Goal: Information Seeking & Learning: Learn about a topic

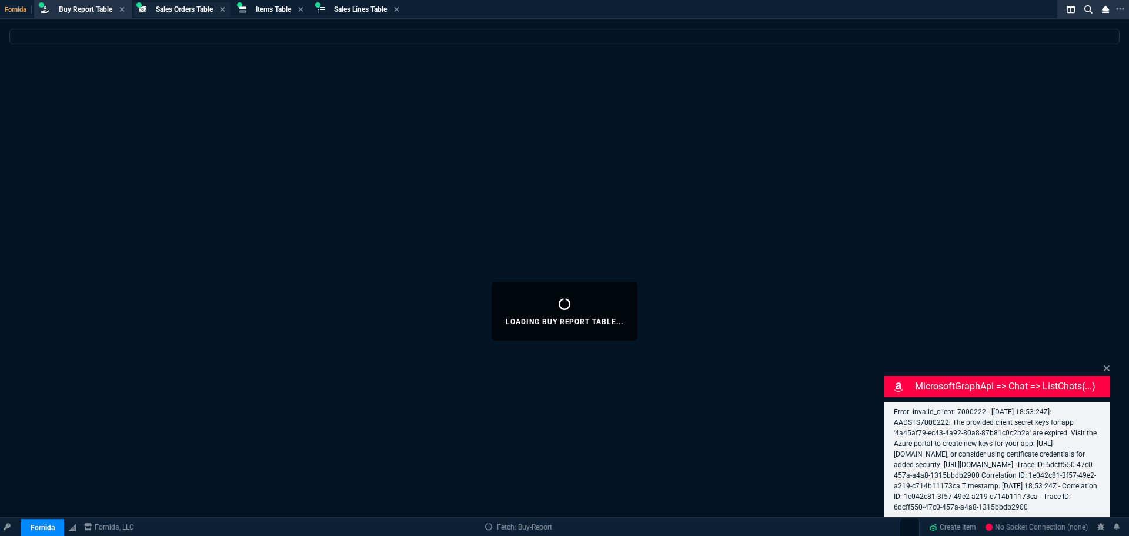
select select "9: OCAM"
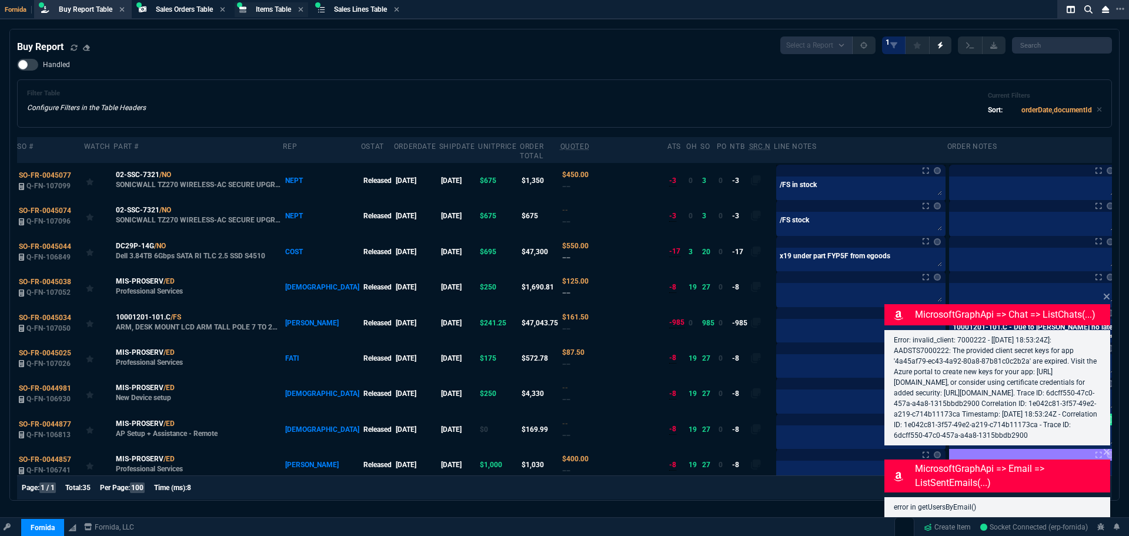
click at [273, 9] on span "Items Table" at bounding box center [273, 9] width 35 height 8
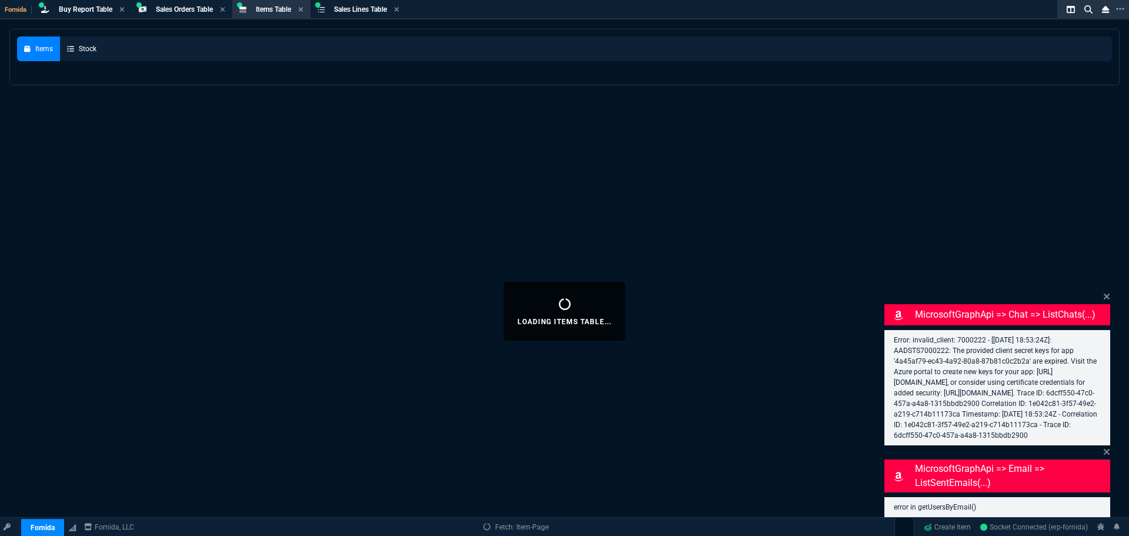
select select
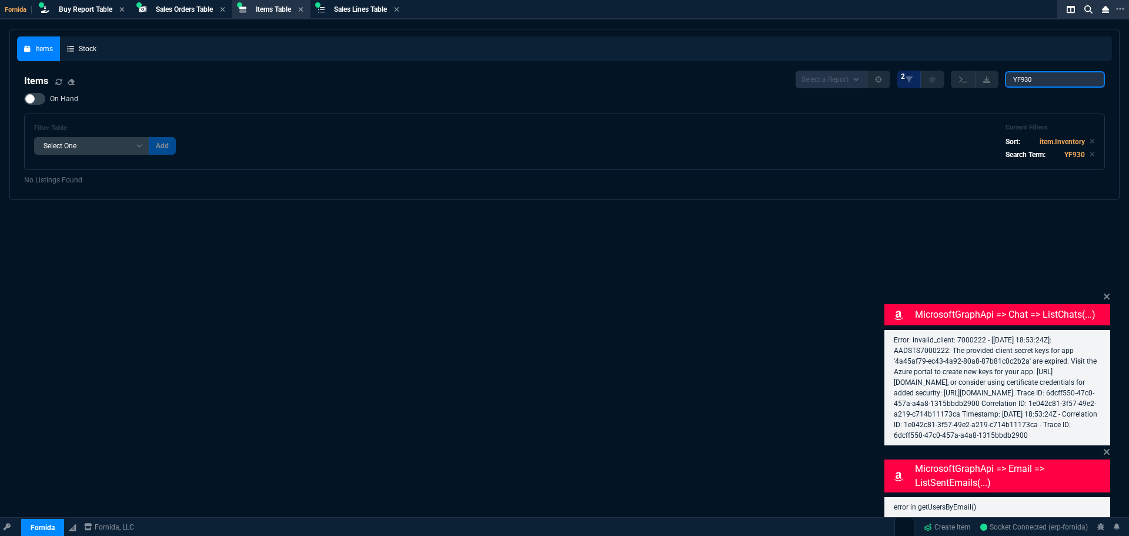
drag, startPoint x: 1044, startPoint y: 78, endPoint x: 634, endPoint y: 63, distance: 410.3
click at [656, 69] on nx-fornida-items-table "Items Select a Report NEW QUERY 2 YF930 On Hand Filter Table Select One Add Fil…" at bounding box center [564, 128] width 1095 height 129
paste input "M393A1K43DB2-CWE"
type input "M393A1K43DB2-CWE"
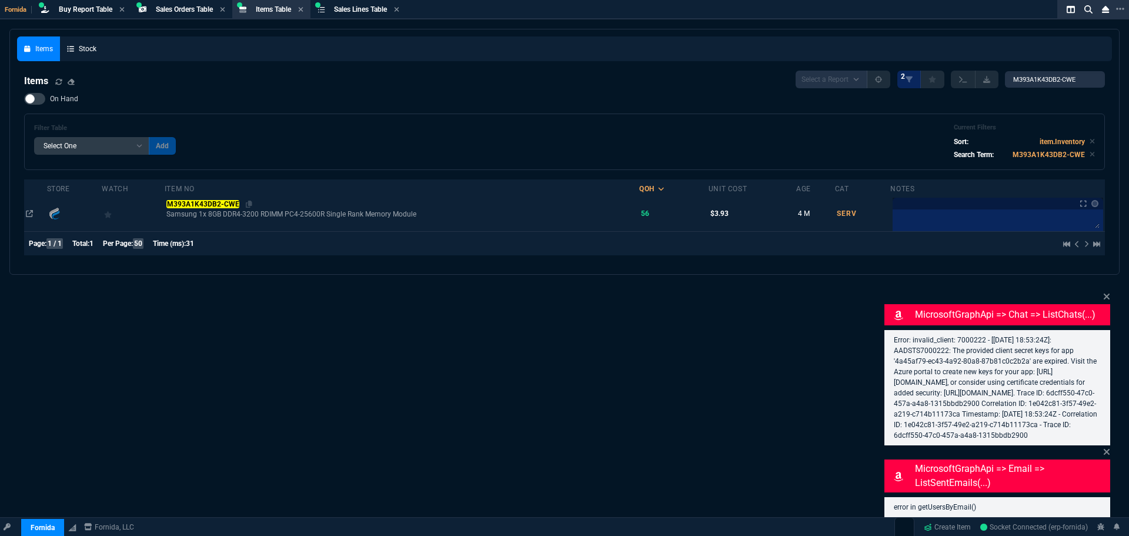
click at [198, 201] on mark "M393A1K43DB2-CWE" at bounding box center [202, 204] width 73 height 8
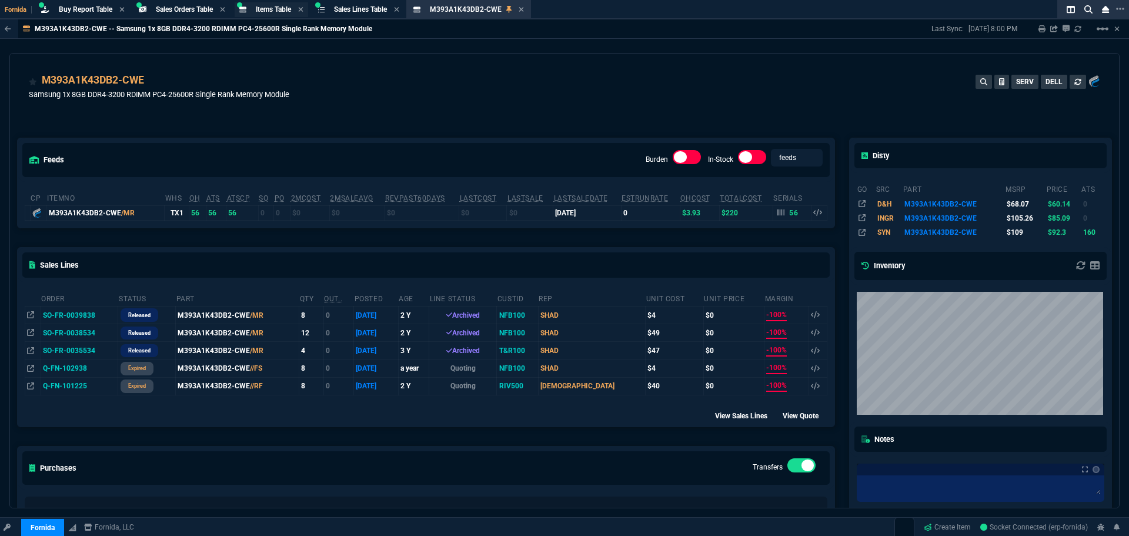
click at [286, 9] on span "Items Table" at bounding box center [273, 9] width 35 height 8
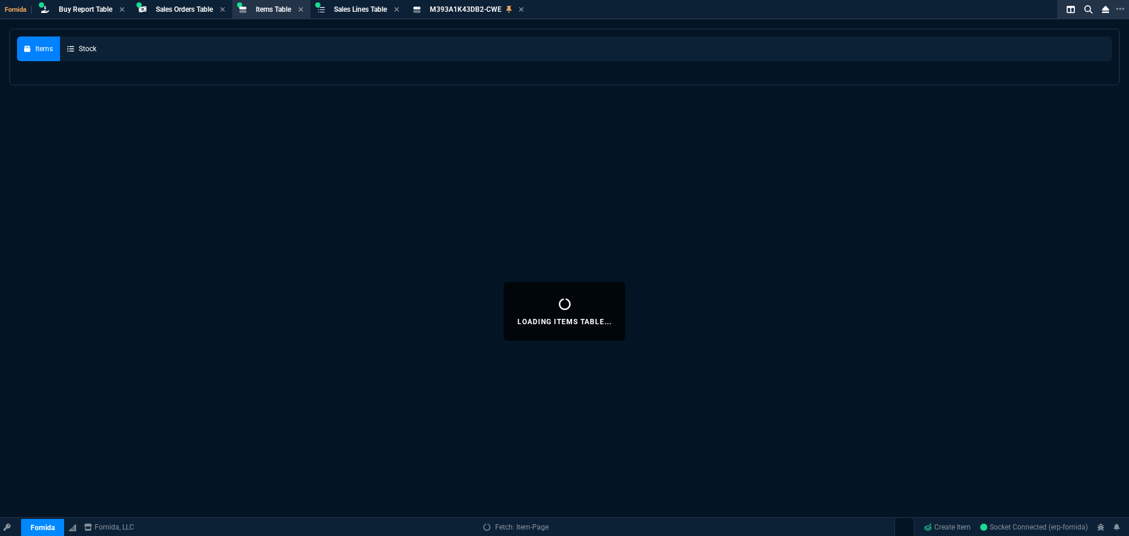
select select
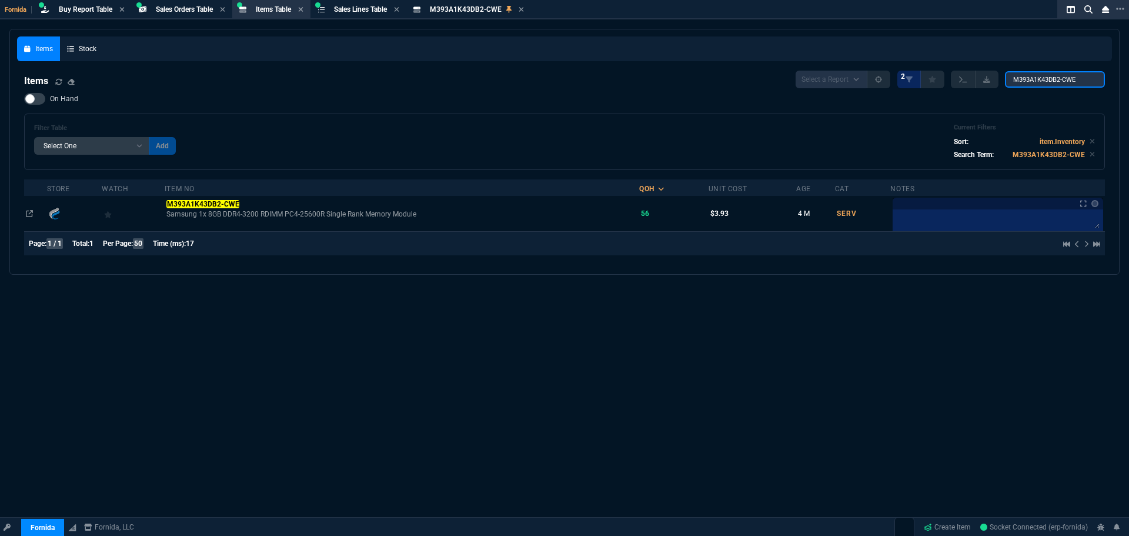
click at [1052, 88] on input "M393A1K43DB2-CWE" at bounding box center [1055, 79] width 100 height 16
paste input "TA9ASF1G72PZ-3G2"
type input "MTA9ASF1G72PZ-3G2"
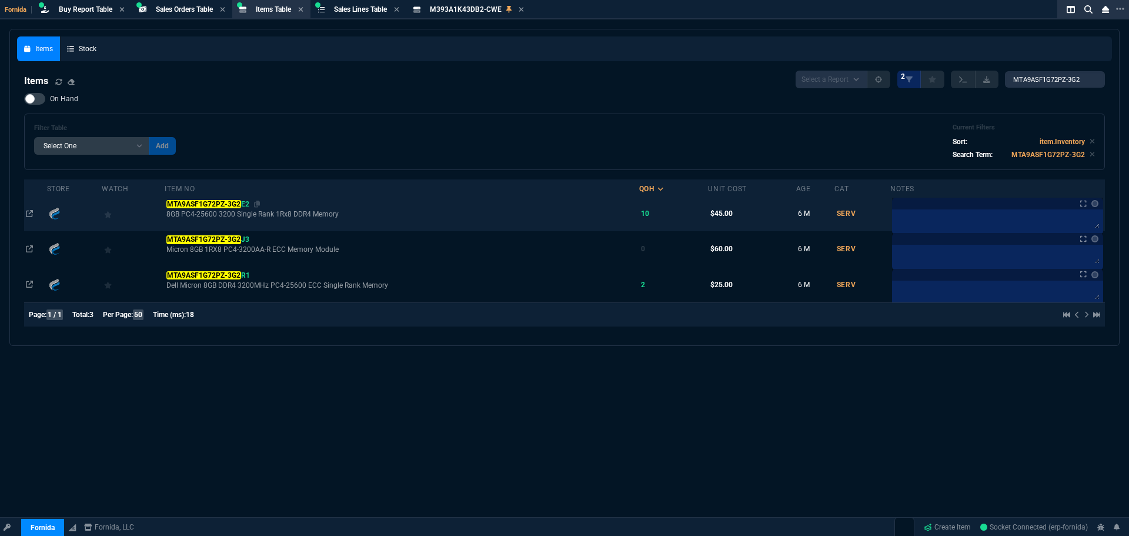
click at [224, 201] on mark "MTA9ASF1G72PZ-3G2" at bounding box center [203, 204] width 74 height 8
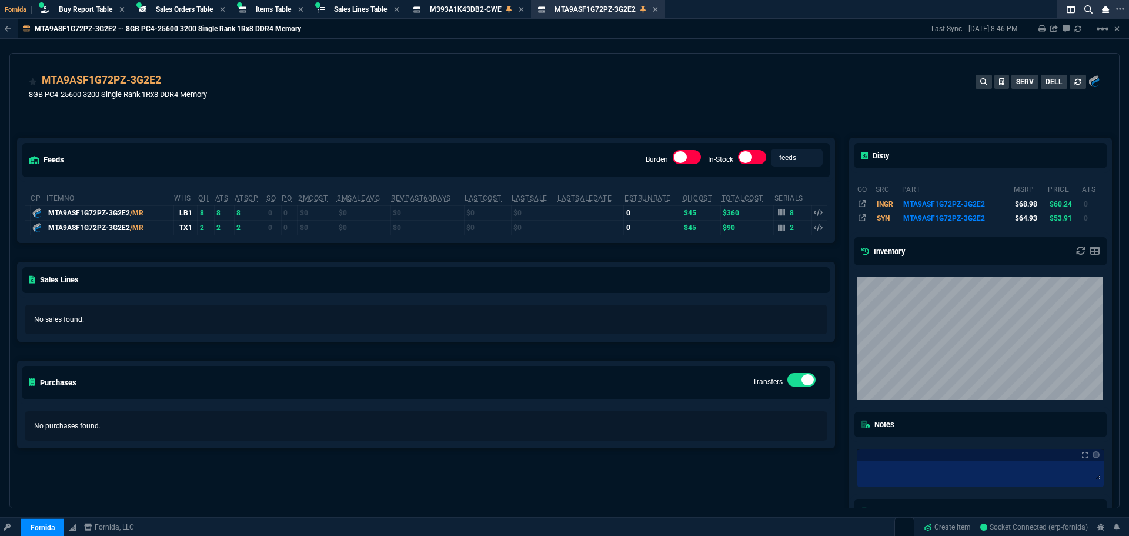
click at [199, 80] on div "MTA9ASF1G72PZ-3G2E2" at bounding box center [118, 80] width 178 height 16
click at [169, 84] on icon at bounding box center [169, 81] width 6 height 7
click at [461, 6] on span "M393A1K43DB2-CWE" at bounding box center [466, 9] width 72 height 8
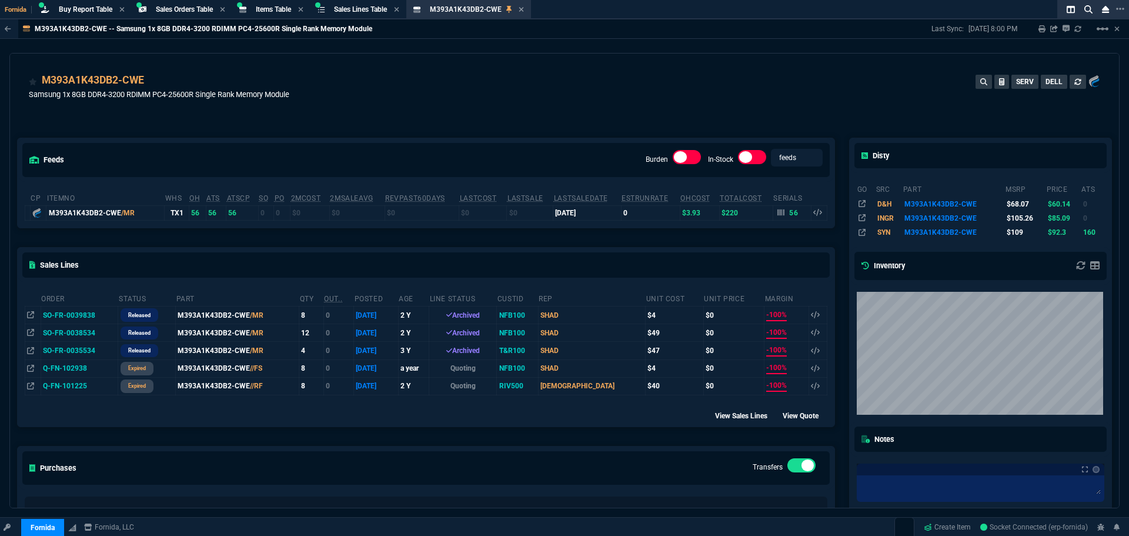
click at [524, 11] on icon at bounding box center [521, 9] width 5 height 5
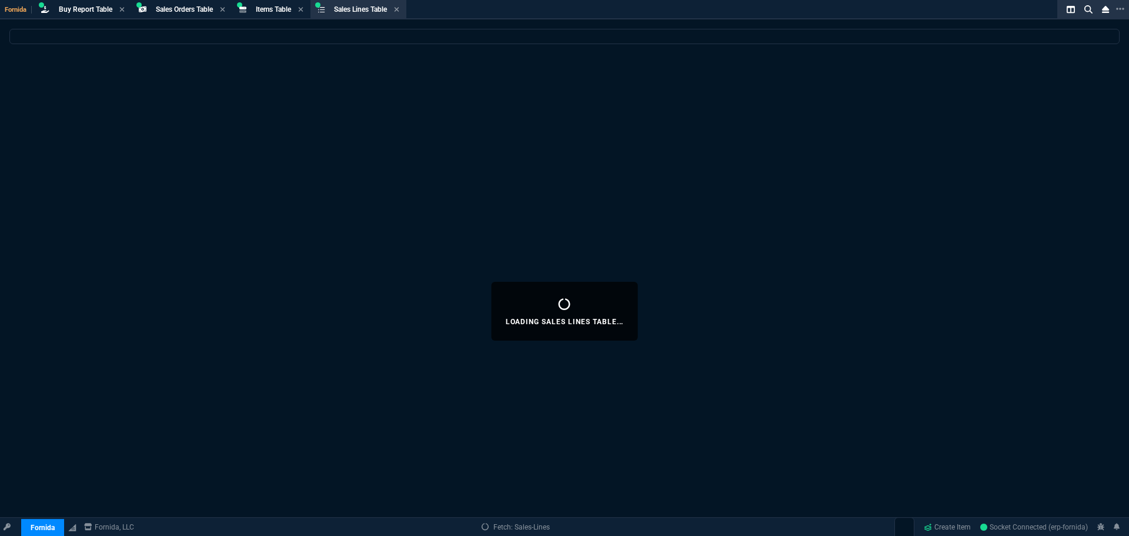
select select
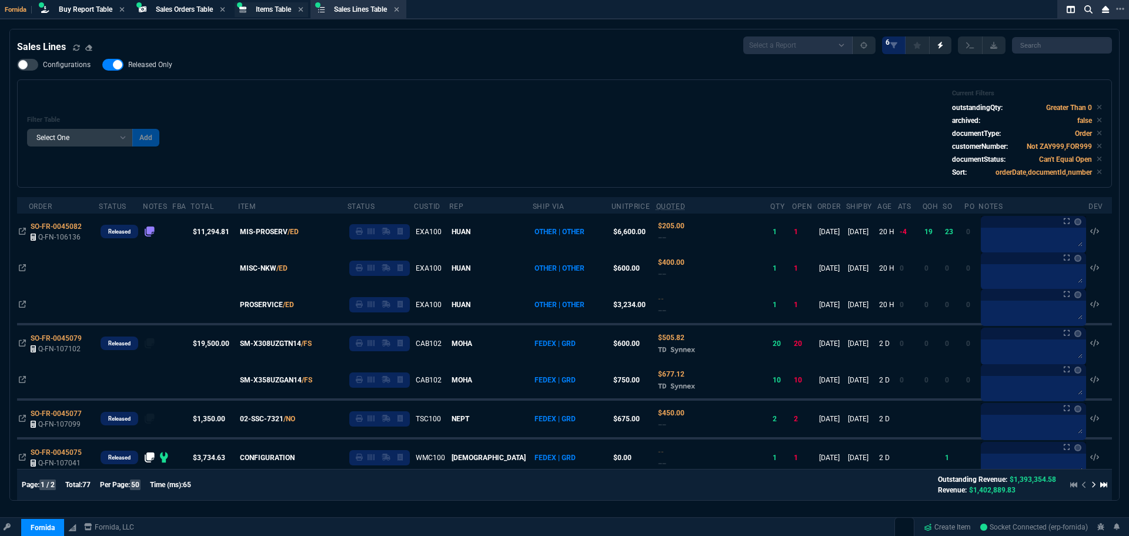
click at [264, 7] on span "Items Table" at bounding box center [273, 9] width 35 height 8
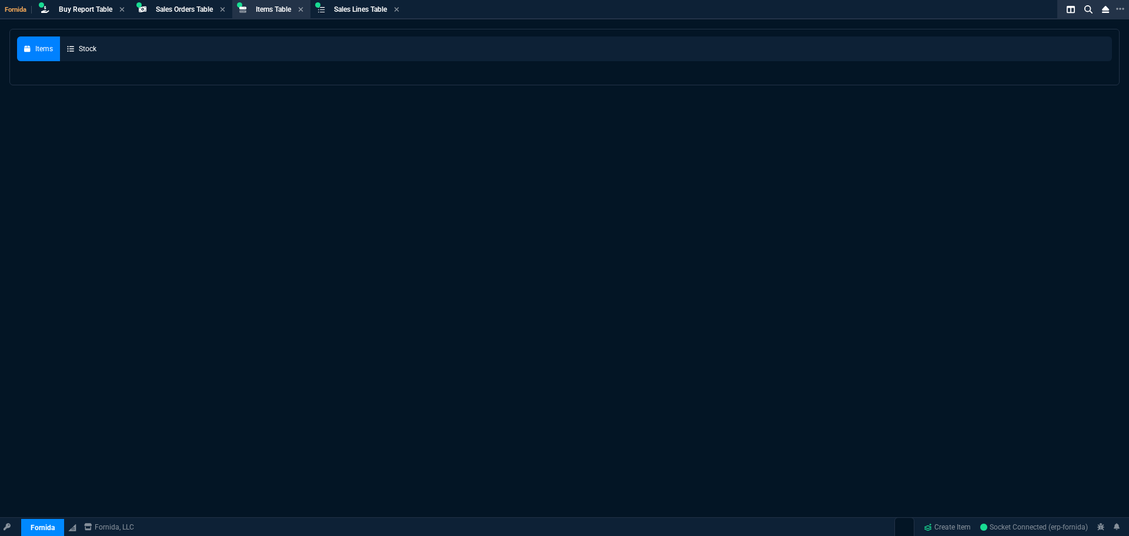
select select
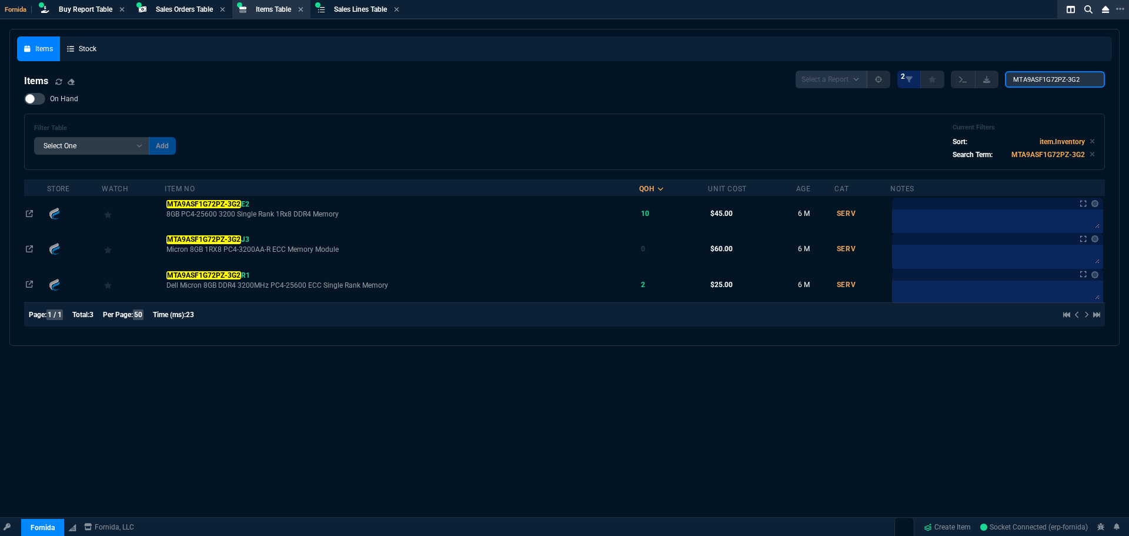
click at [1045, 82] on input "MTA9ASF1G72PZ-3G2" at bounding box center [1055, 79] width 100 height 16
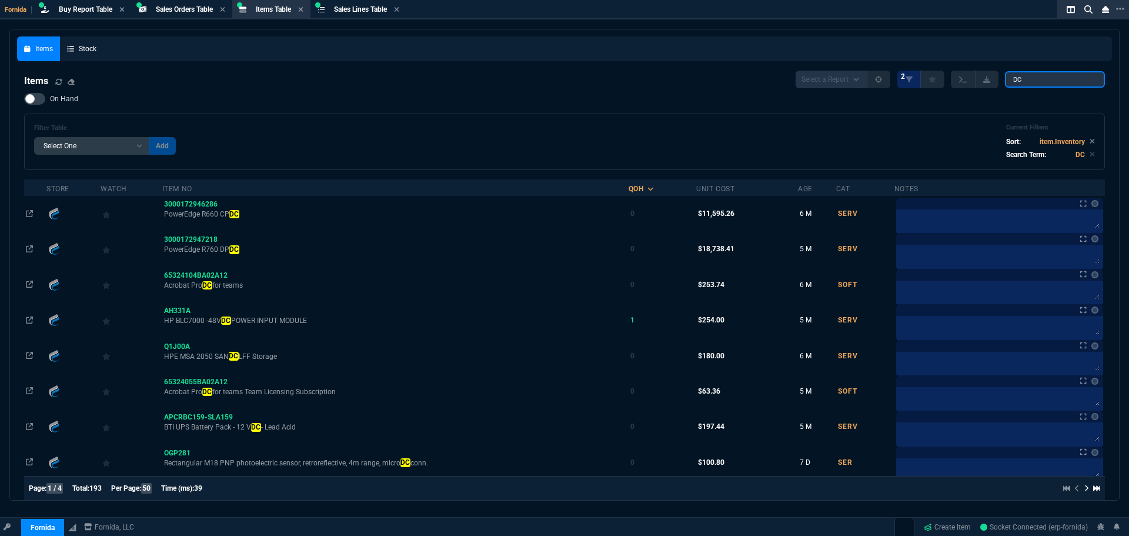
type input "DC29P"
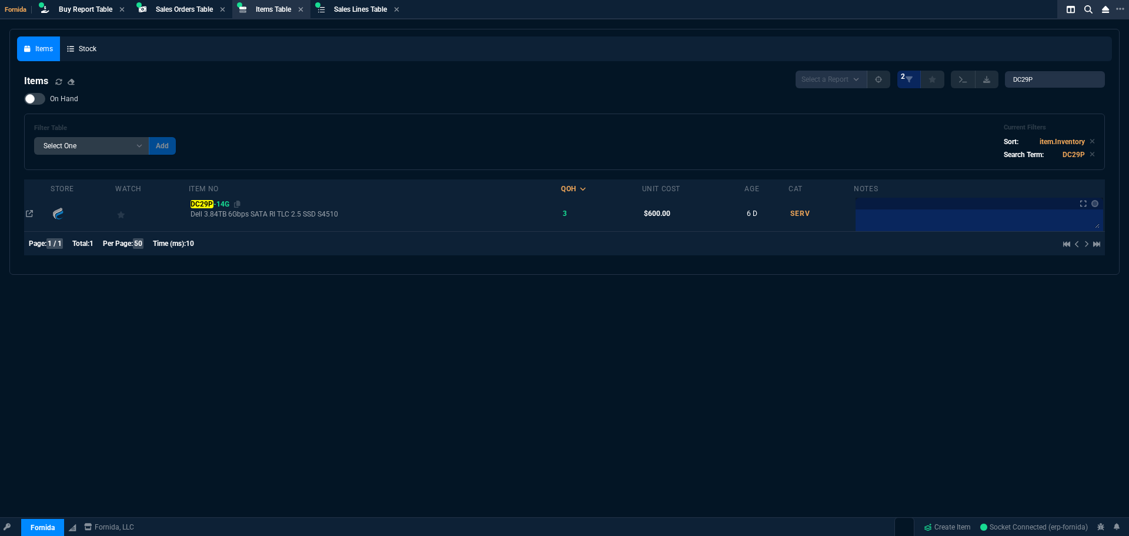
click at [221, 205] on span "DC29P -14G" at bounding box center [210, 204] width 39 height 8
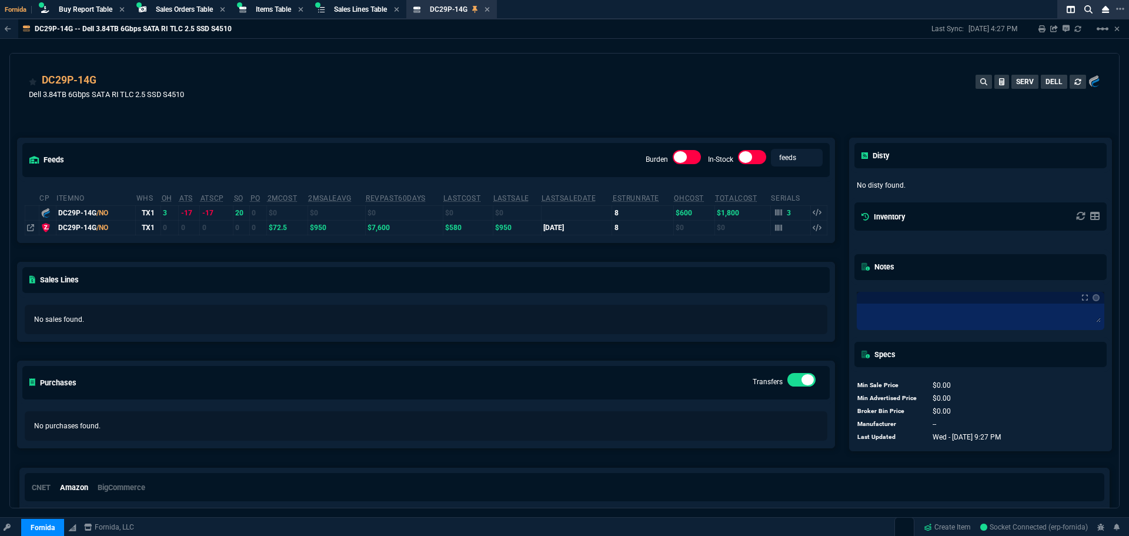
click at [329, 117] on div "feeds Burden In-Stock feeds prices cp ItemNo WHS OH ATS ATSCP SO PO 2MCost 2MSa…" at bounding box center [426, 285] width 832 height 346
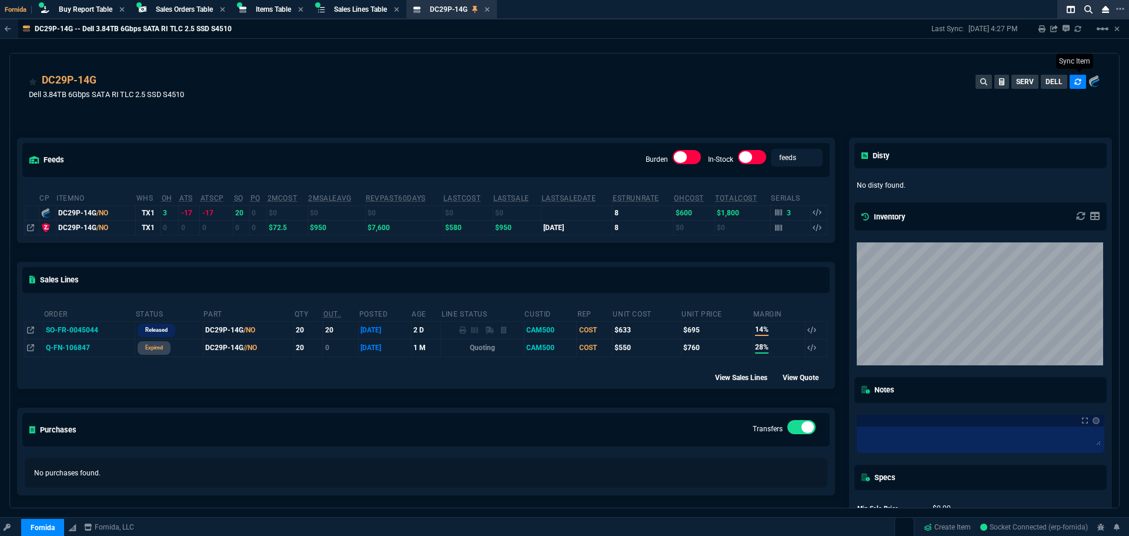
click at [1075, 79] on icon at bounding box center [1078, 81] width 7 height 7
click at [292, 116] on div "feeds Burden In-Stock feeds prices cp ItemNo WHS OH ATS ATSCP SO PO 2MCost 2MSa…" at bounding box center [426, 346] width 832 height 469
click at [775, 214] on icon at bounding box center [778, 212] width 7 height 6
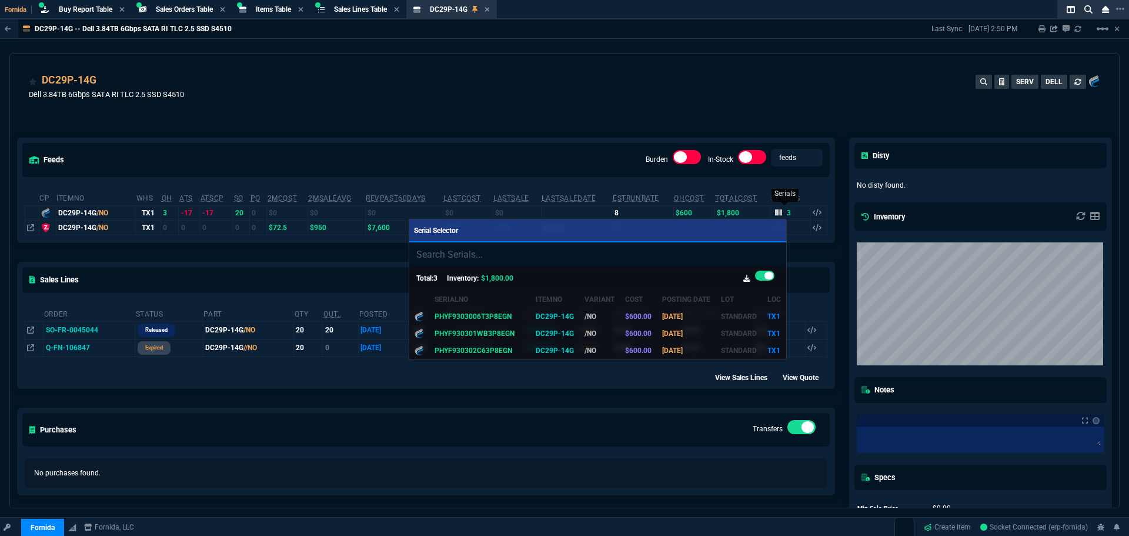
click at [775, 214] on div at bounding box center [564, 268] width 1129 height 536
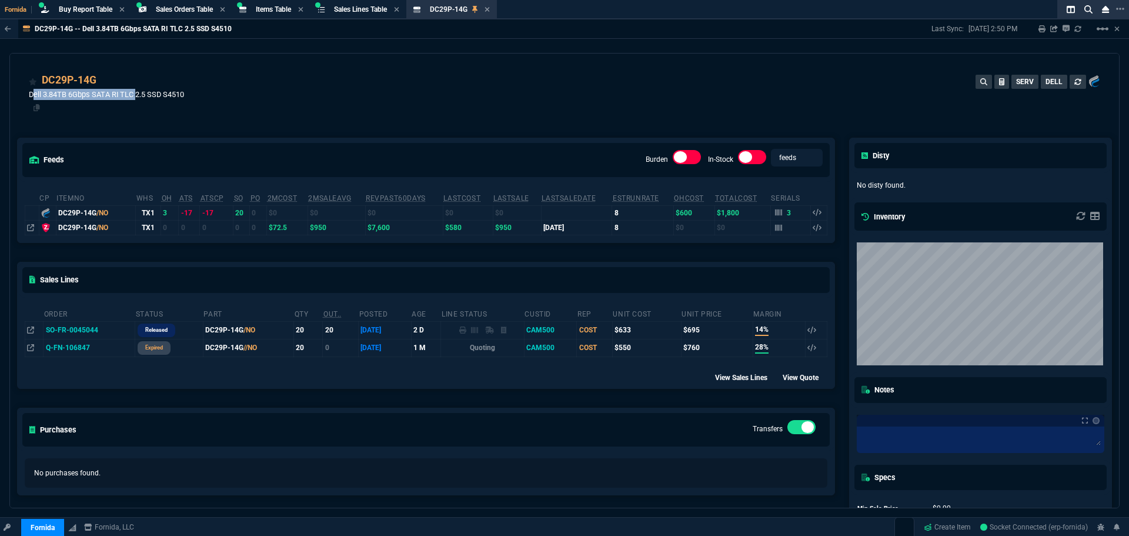
drag, startPoint x: 28, startPoint y: 95, endPoint x: 134, endPoint y: 96, distance: 105.9
click at [134, 96] on div "DC29P-14G Dell 3.84TB 6Gbps SATA RI TLC 2.5 SSD S4510 SERV DELL" at bounding box center [564, 89] width 1109 height 70
copy p "Dell 3.84TB 6Gbps SATA RI TLC"
click at [79, 4] on div "Buy Report Table Buy Report" at bounding box center [82, 9] width 93 height 15
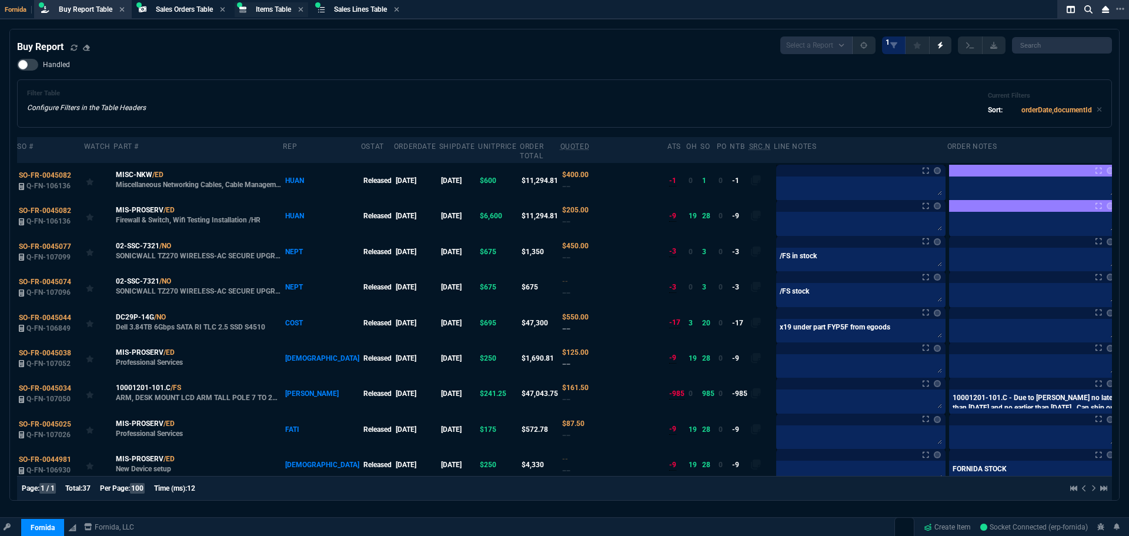
click at [279, 4] on div "Items Table Item" at bounding box center [272, 9] width 74 height 15
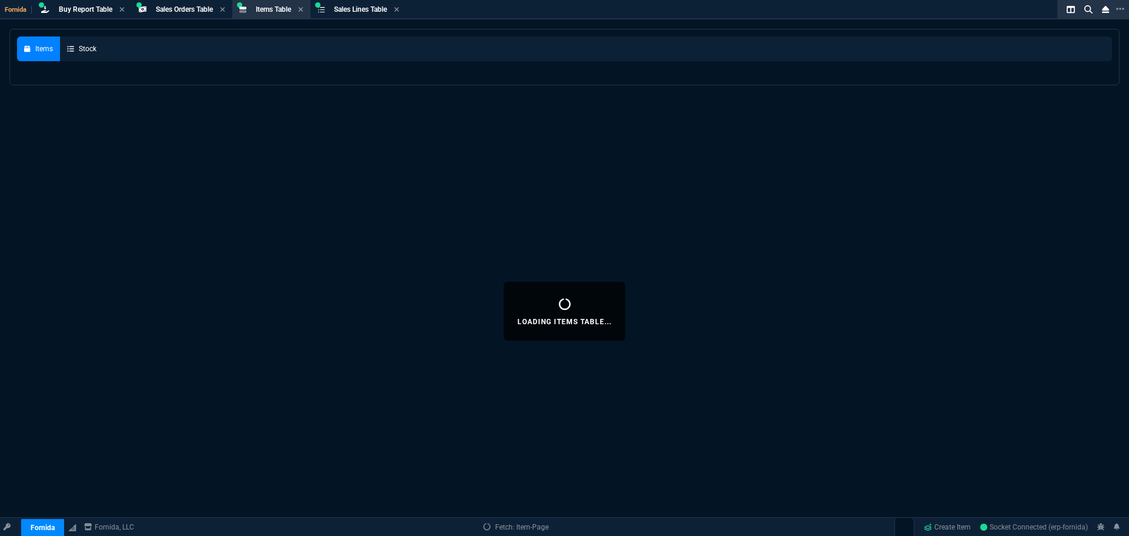
select select
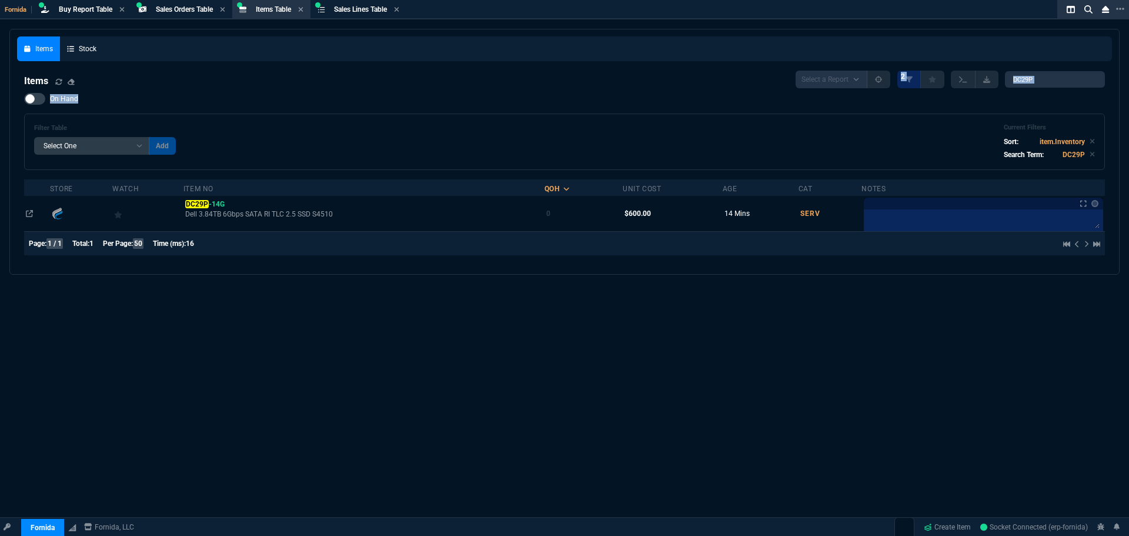
drag, startPoint x: 1052, startPoint y: 89, endPoint x: 870, endPoint y: 66, distance: 183.1
click at [872, 67] on nx-fornida-items-table "Items Select a Report NEW QUERY 2 DC29P On Hand Filter Table Select One Add Fil…" at bounding box center [564, 166] width 1095 height 204
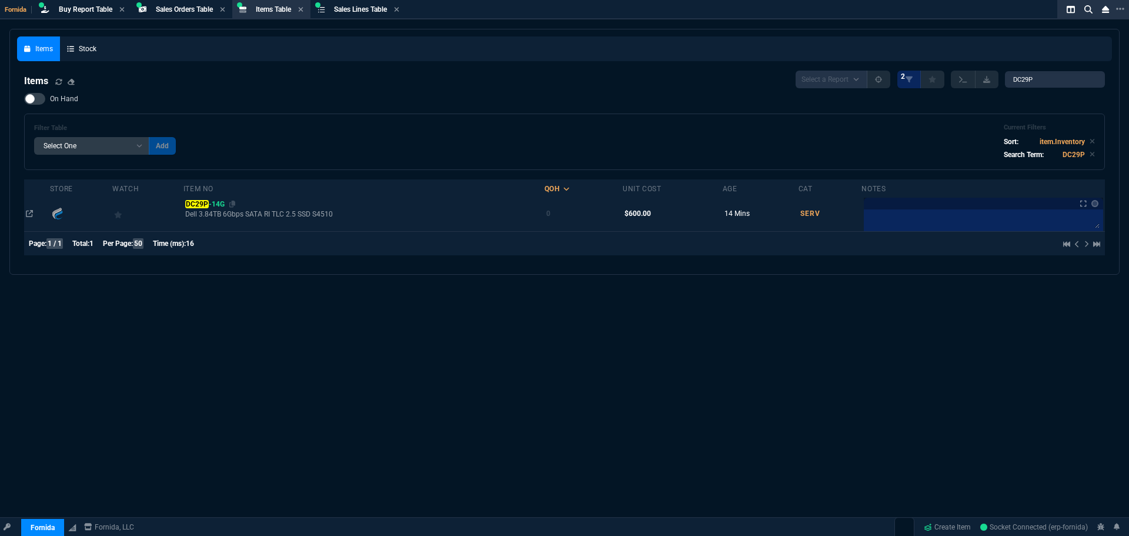
click at [208, 208] on mark "DC29P" at bounding box center [196, 204] width 23 height 8
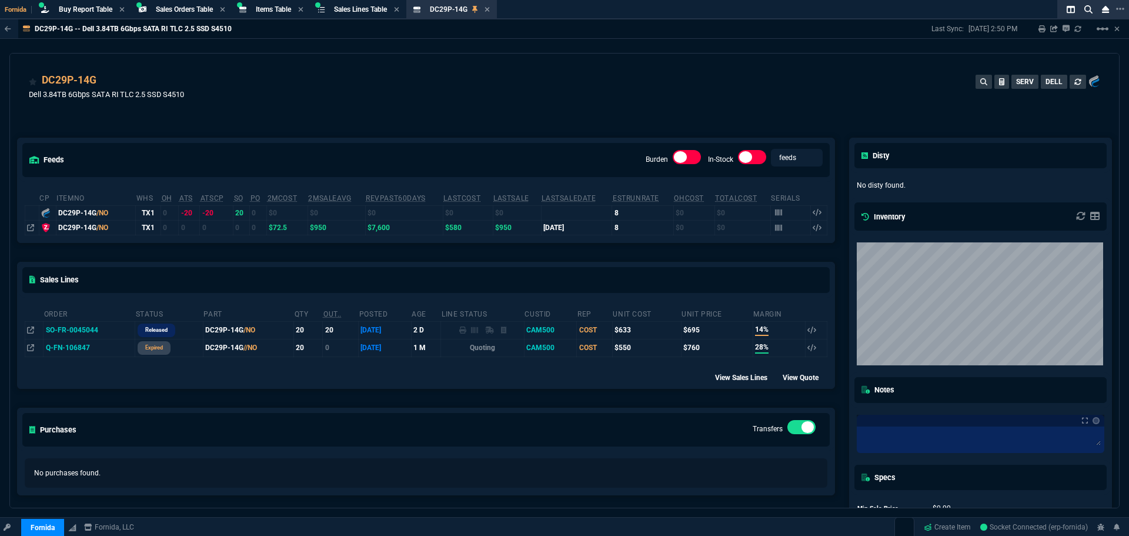
click at [375, 69] on div "DC29P-14G Dell 3.84TB 6Gbps SATA RI TLC 2.5 SSD S4510 SERV DELL" at bounding box center [564, 89] width 1109 height 70
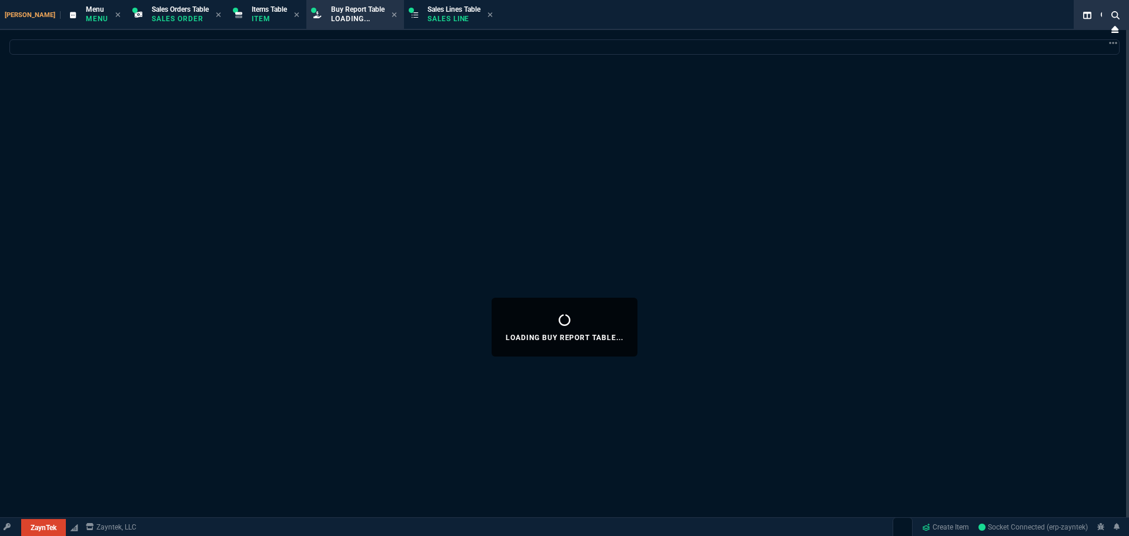
select select "9: OCAM"
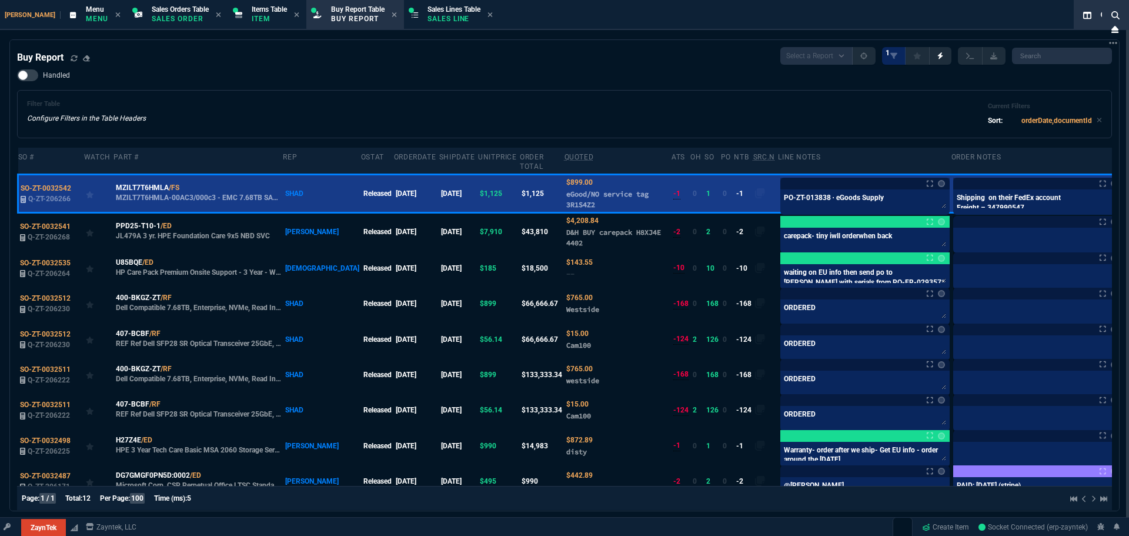
click at [316, 36] on div "Zayntek Menu Menu Sales Orders Table Sales Order Items Table Item Buy Report Ta…" at bounding box center [564, 287] width 1129 height 575
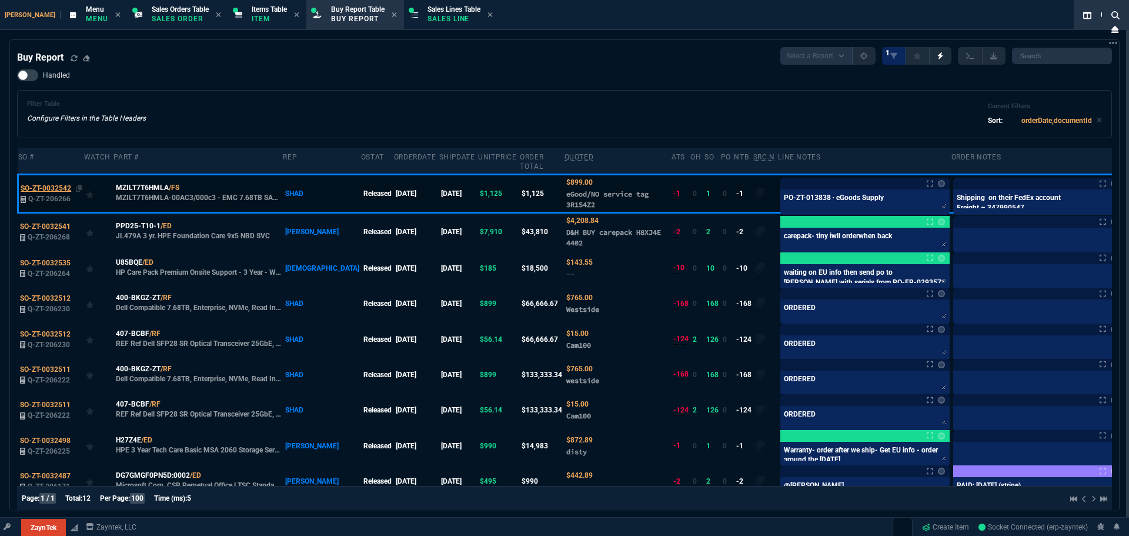
click at [54, 184] on span "SO-ZT-0032542" at bounding box center [46, 188] width 51 height 8
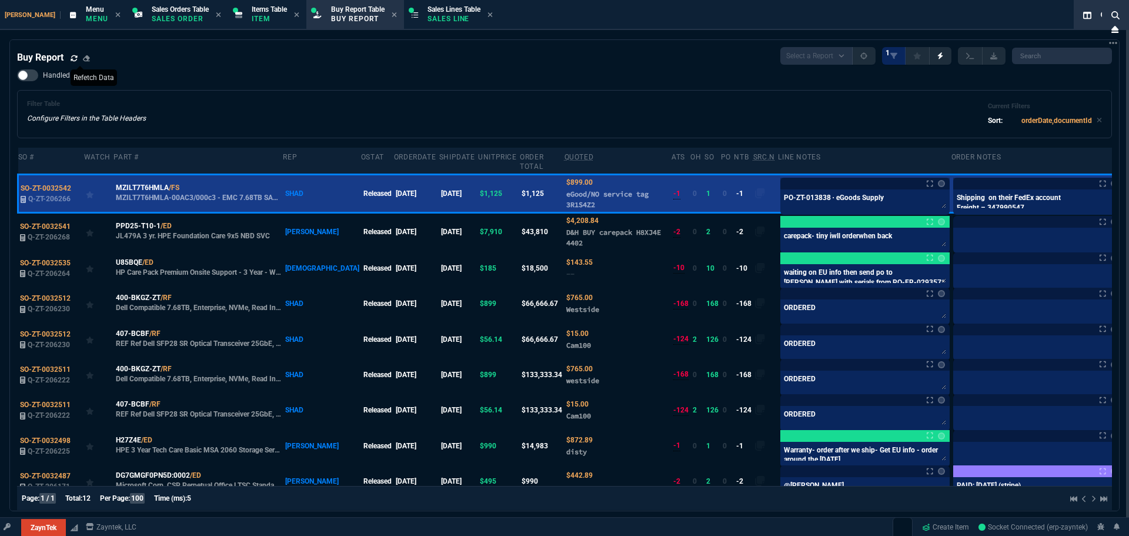
click at [74, 58] on icon at bounding box center [74, 58] width 7 height 7
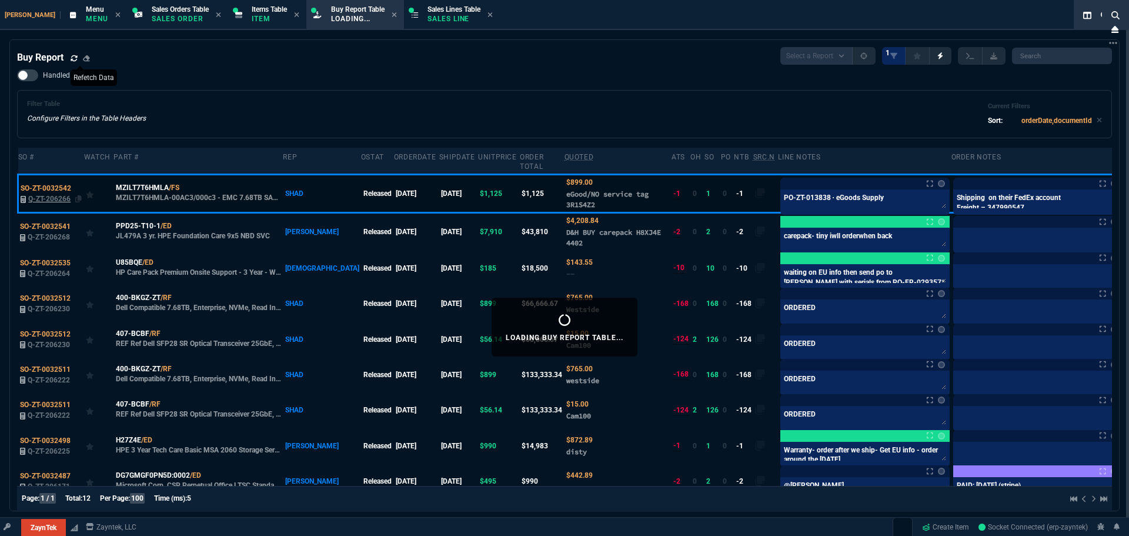
click at [61, 195] on span "Q-ZT-206266" at bounding box center [49, 199] width 42 height 8
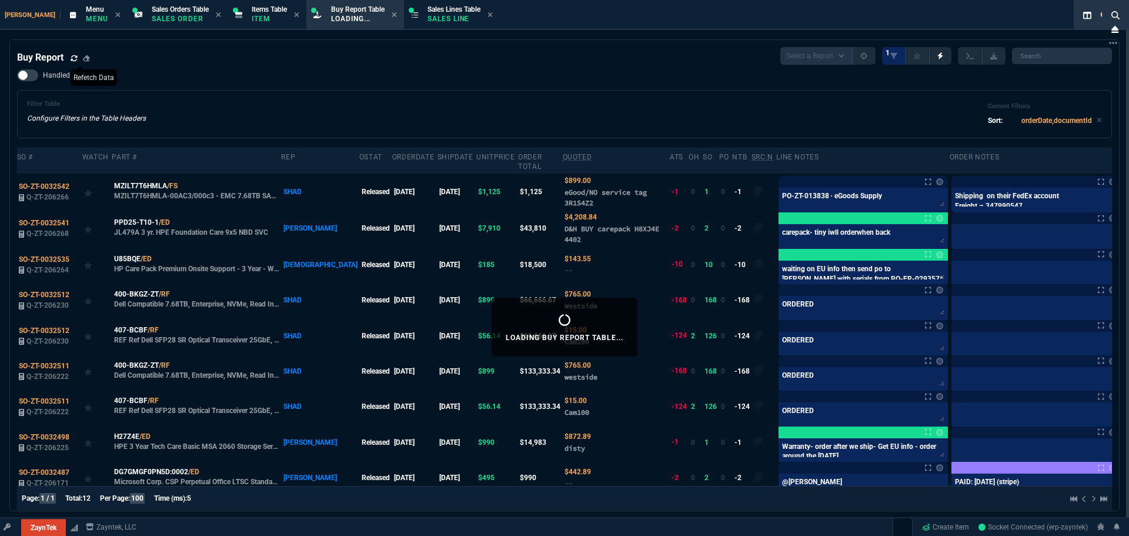
type input "24"
type input "275"
click at [325, 74] on div "Handled Filter Table Configure Filters in the Table Headers Current Filters Sor…" at bounding box center [564, 103] width 1095 height 69
click at [76, 55] on icon at bounding box center [74, 58] width 7 height 7
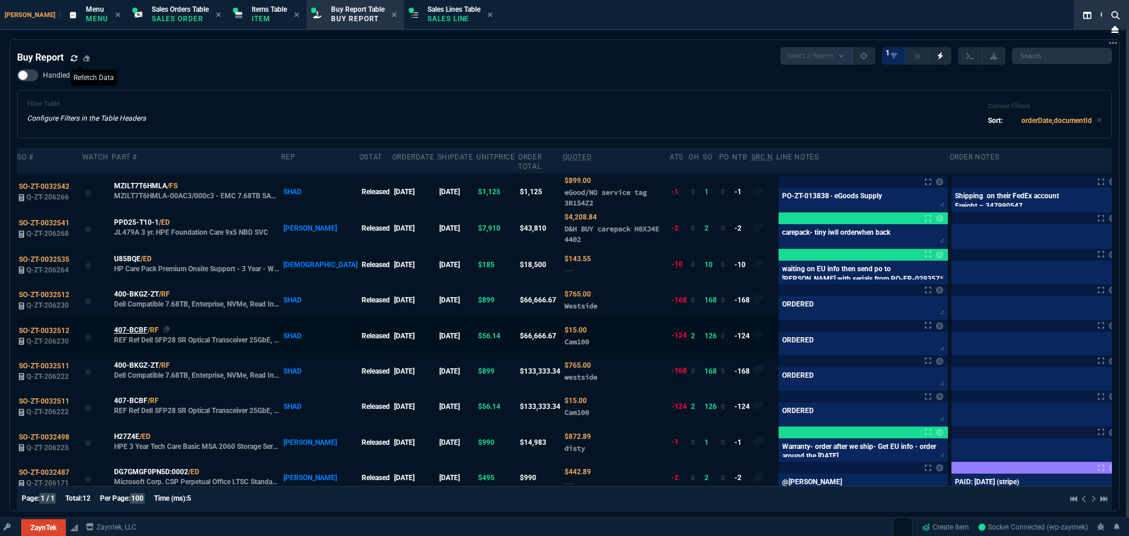
click at [131, 325] on span "407-BCBF" at bounding box center [131, 330] width 34 height 11
click at [333, 95] on div "Filter Table Configure Filters in the Table Headers Current Filters Sort: order…" at bounding box center [564, 114] width 1095 height 48
click at [252, 16] on p "Item" at bounding box center [269, 18] width 35 height 9
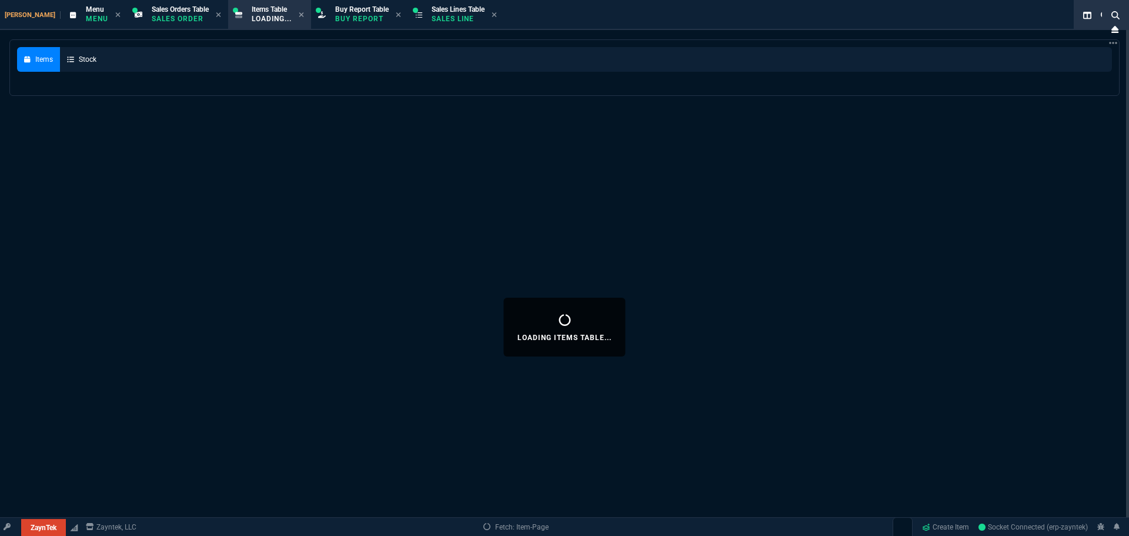
select select
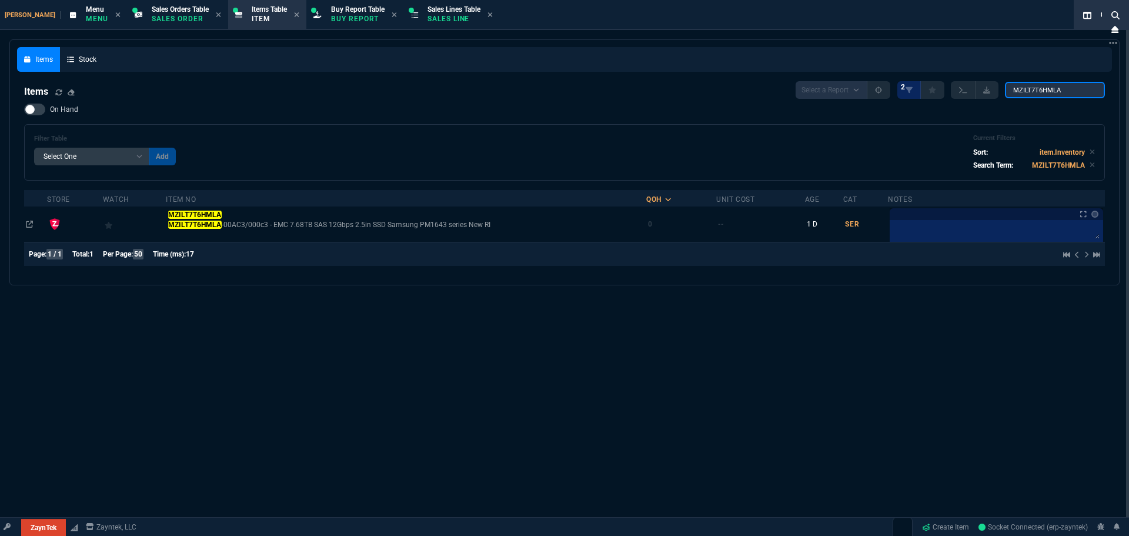
click at [1031, 84] on input "MZILT7T6HMLA" at bounding box center [1055, 90] width 100 height 16
paste input "394009786508"
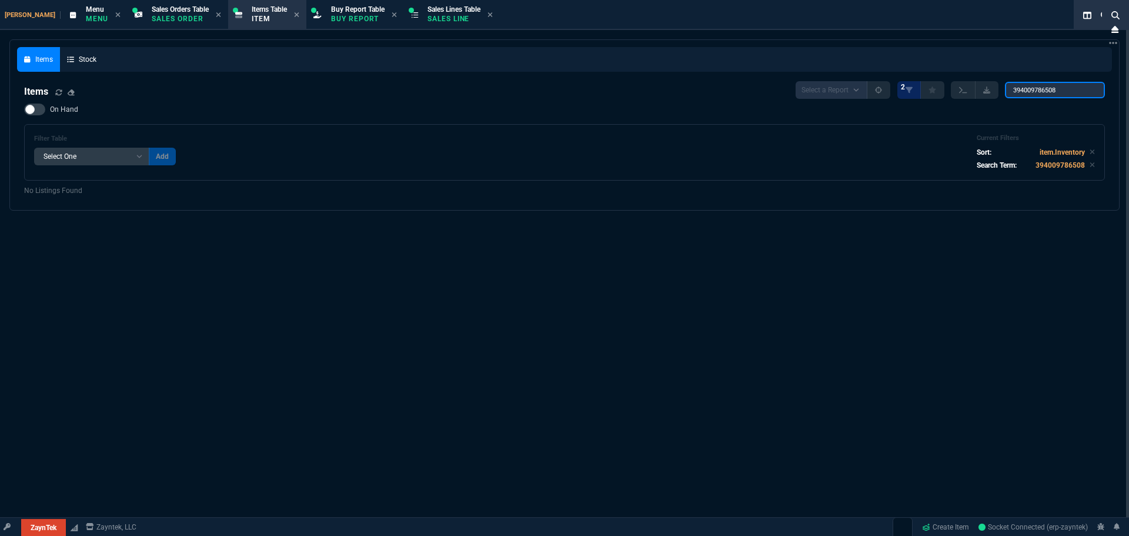
type input "394009786508"
click at [985, 245] on div "Items Stock Items Select a Report NEW QUERY 2 394009786508 On Hand Filter Table…" at bounding box center [564, 326] width 1129 height 575
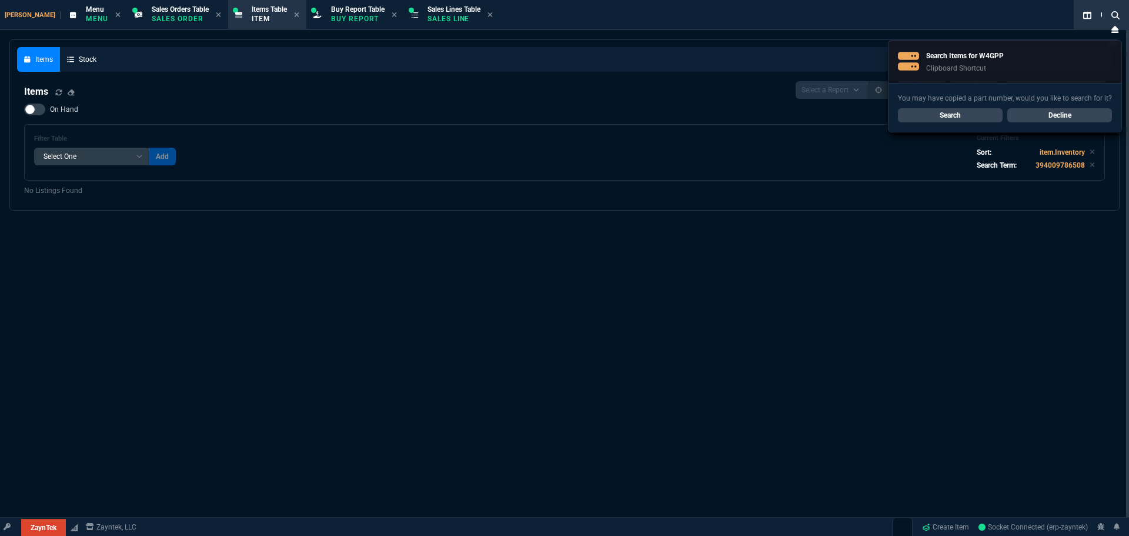
click at [971, 116] on link "Search" at bounding box center [950, 115] width 105 height 14
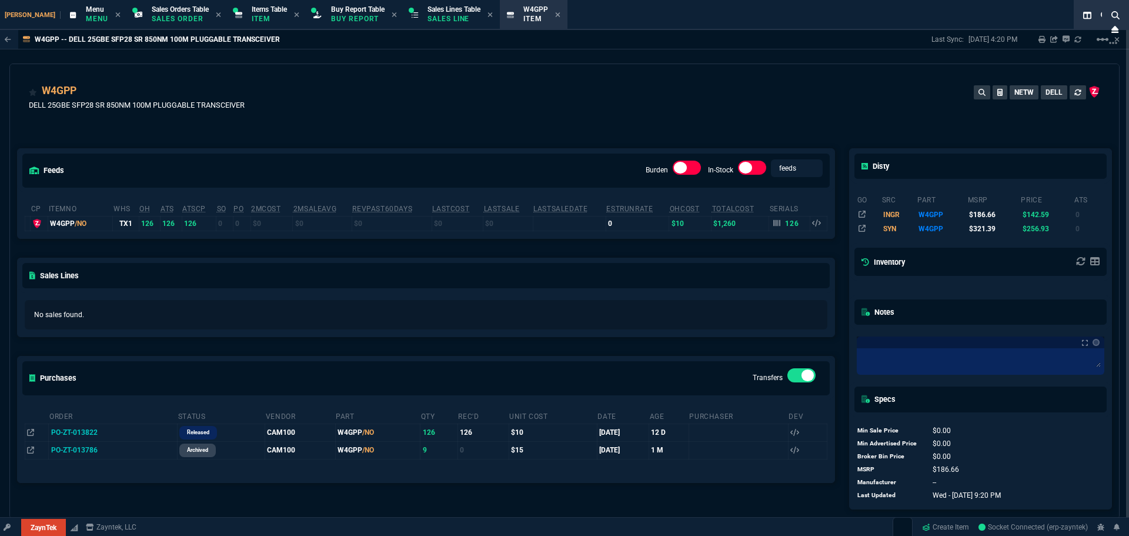
click at [298, 135] on div "feeds Burden In-Stock feeds prices cp ItemNo WHS OH ATS ATSCP SO PO 2MCost 2MSa…" at bounding box center [426, 319] width 832 height 394
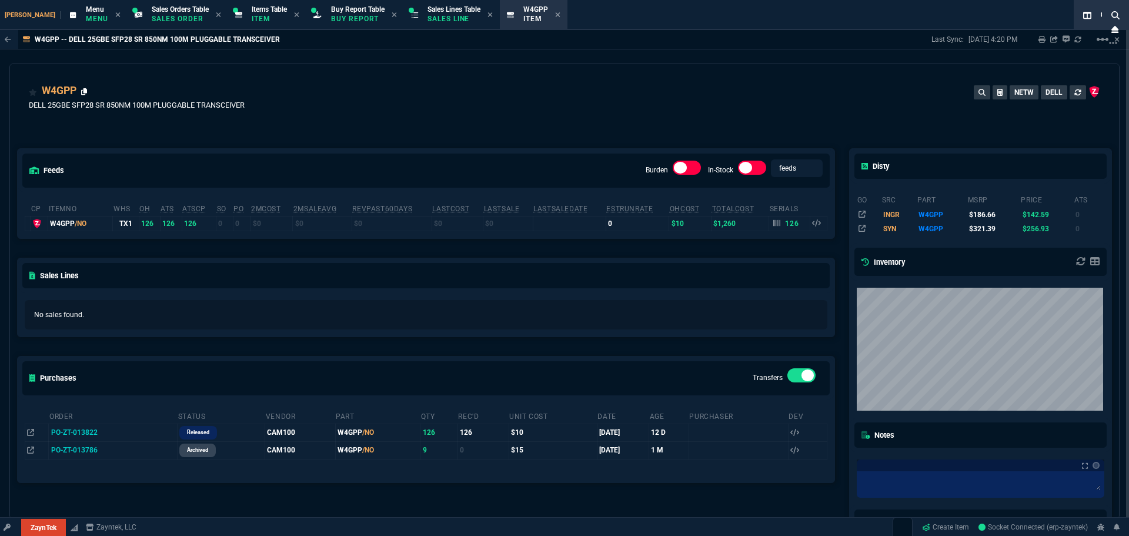
click at [87, 91] on icon at bounding box center [84, 91] width 6 height 7
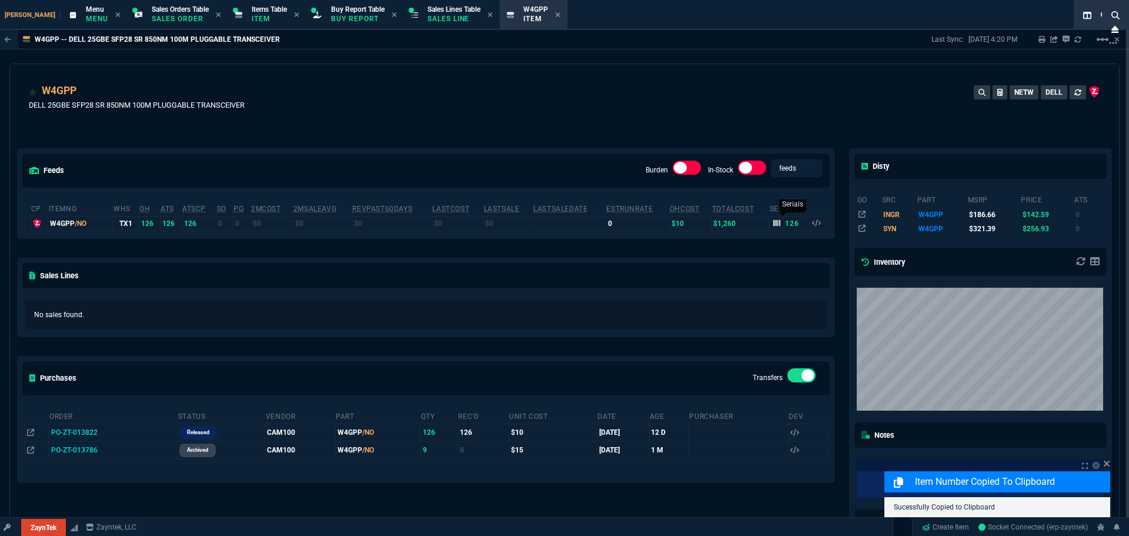
click at [775, 226] on icon at bounding box center [776, 223] width 7 height 6
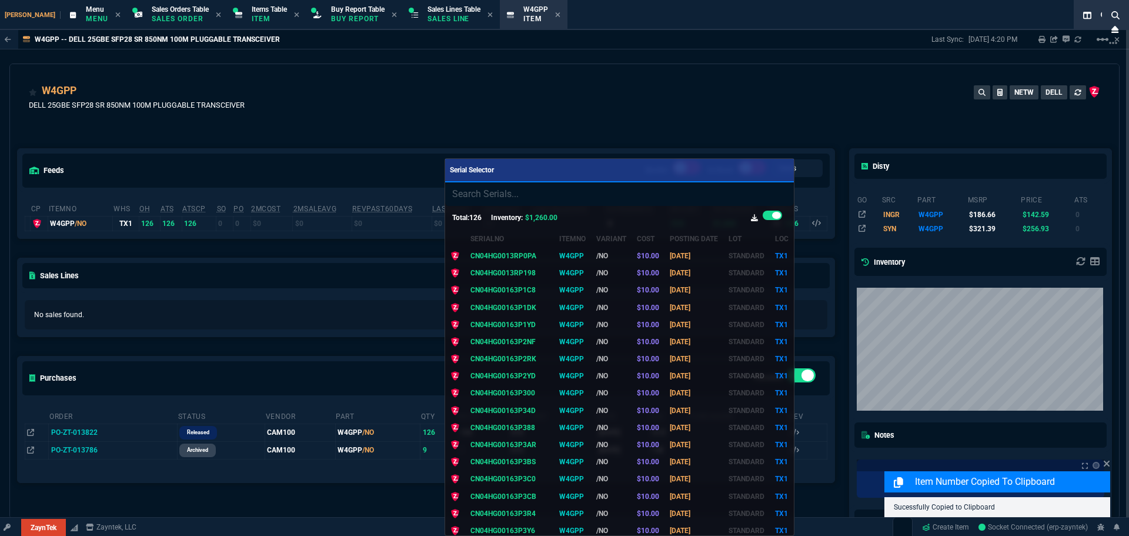
click at [753, 219] on icon at bounding box center [754, 217] width 7 height 7
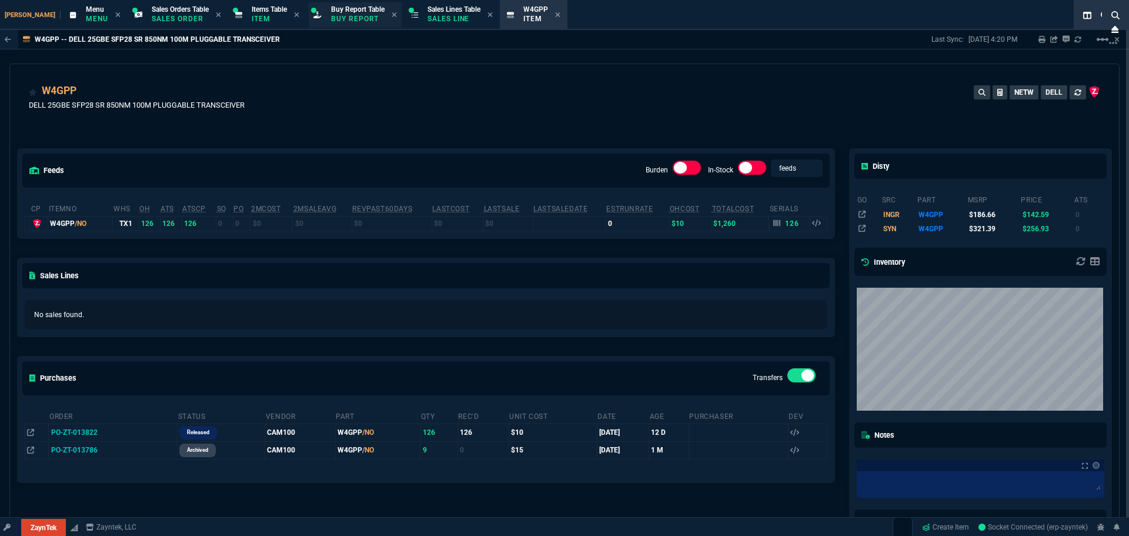
click at [331, 16] on p "Buy Report" at bounding box center [358, 18] width 54 height 9
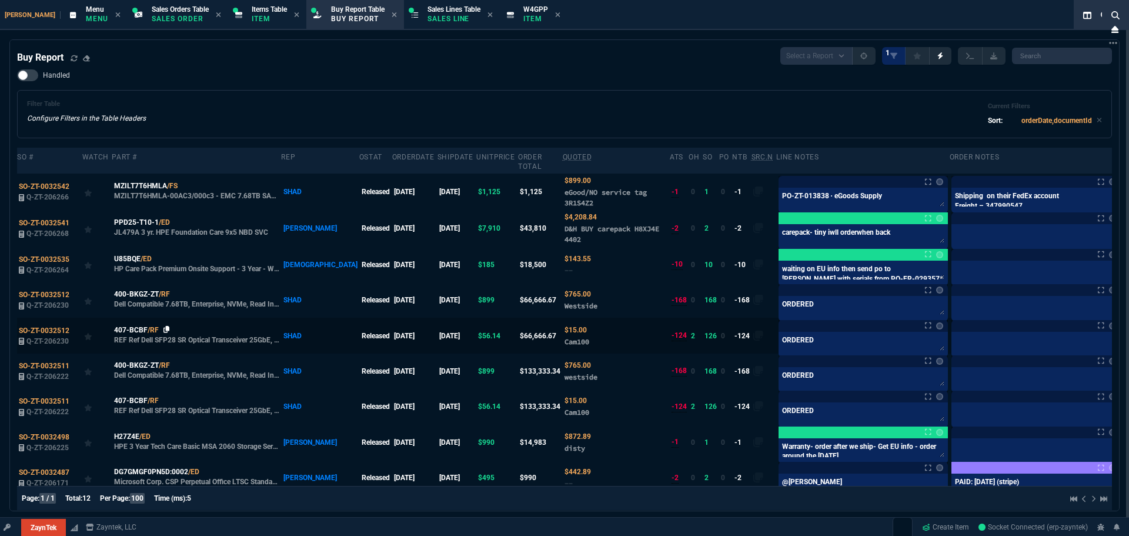
click at [164, 326] on icon at bounding box center [167, 329] width 6 height 7
click at [75, 60] on icon at bounding box center [74, 58] width 7 height 7
click at [489, 102] on div "Filter Table Configure Filters in the Table Headers Current Filters Sort: order…" at bounding box center [564, 114] width 1075 height 28
click at [483, 101] on div "Filter Table Configure Filters in the Table Headers Current Filters Sort: order…" at bounding box center [564, 114] width 1075 height 28
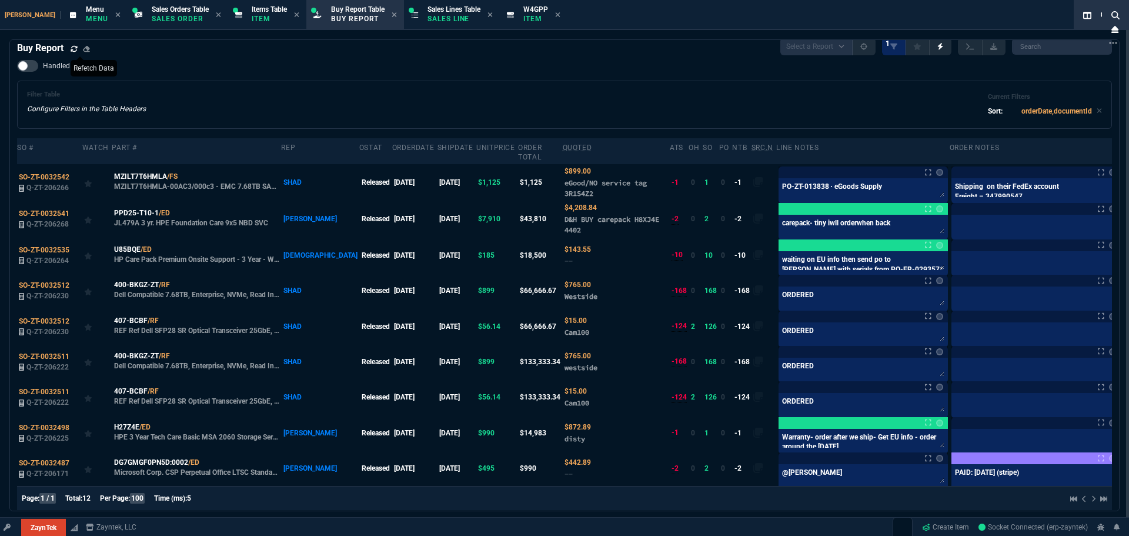
scroll to position [12, 0]
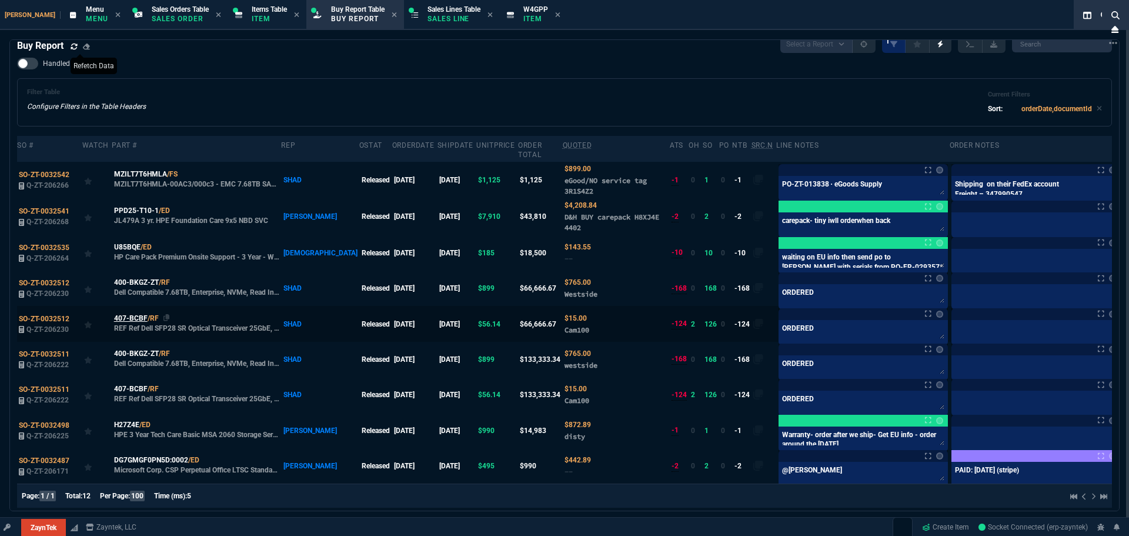
click at [132, 313] on span "407-BCBF" at bounding box center [131, 318] width 34 height 11
click at [136, 313] on span "407-BCBF" at bounding box center [131, 318] width 34 height 11
click at [164, 314] on icon at bounding box center [167, 317] width 6 height 7
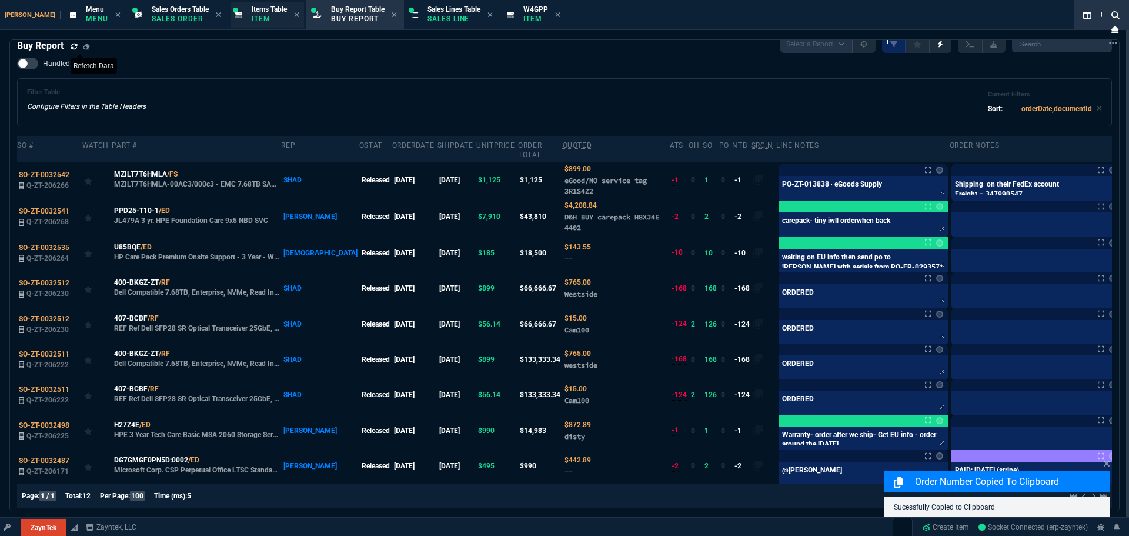
click at [252, 11] on span "Items Table" at bounding box center [269, 9] width 35 height 8
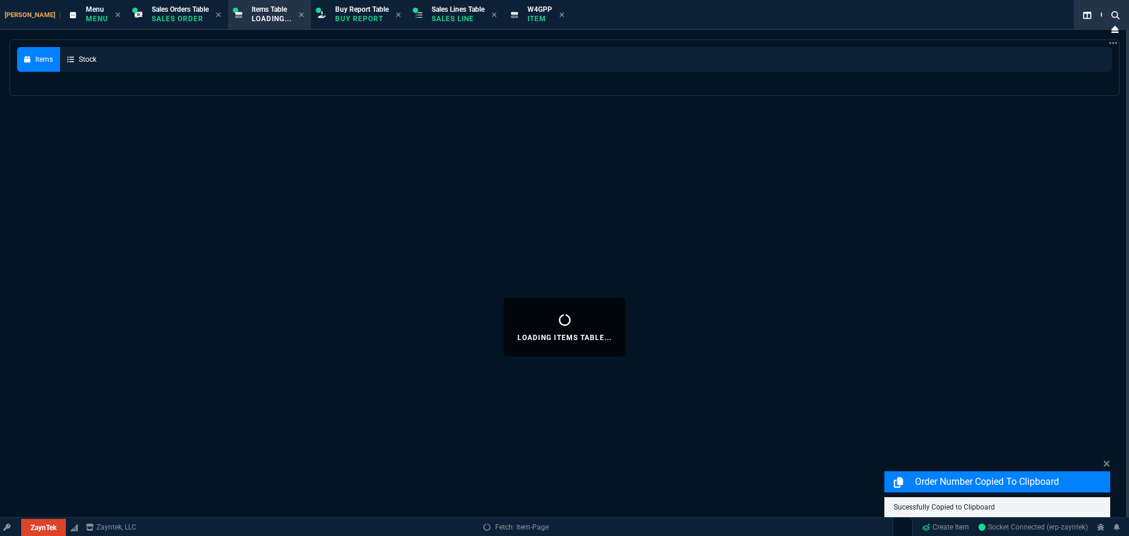
scroll to position [0, 0]
select select
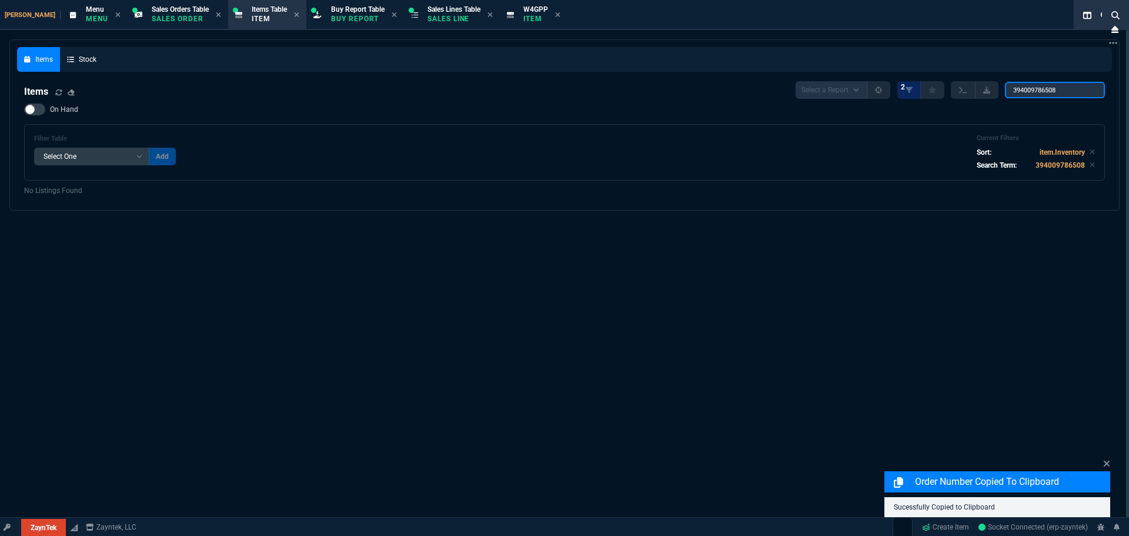
click at [1045, 95] on input "394009786508" at bounding box center [1055, 90] width 100 height 16
paste input "407-BCBF"
type input "407-BCBF"
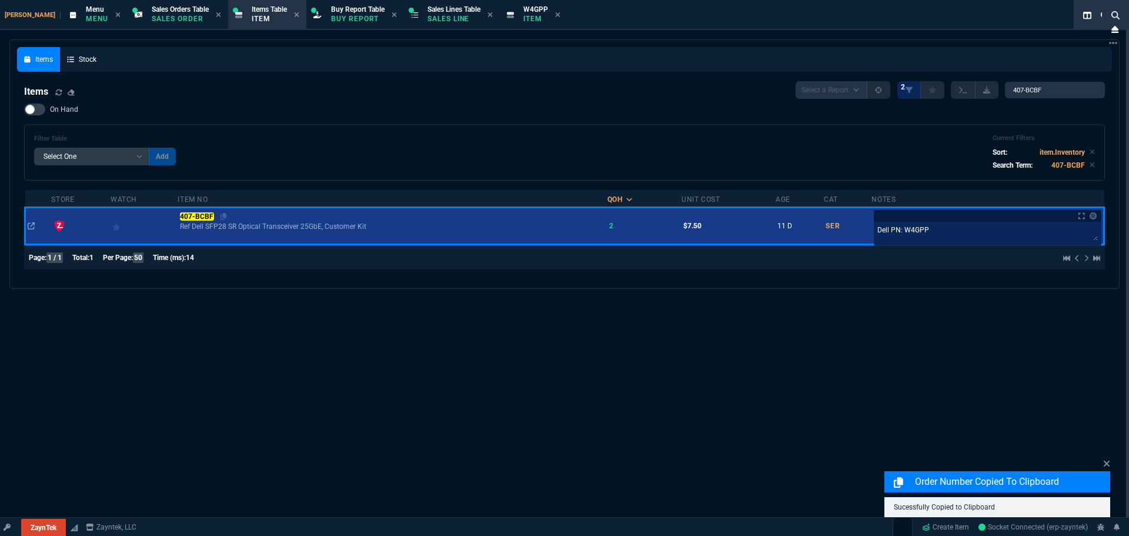
click at [192, 221] on span "407-BCBF" at bounding box center [198, 216] width 36 height 8
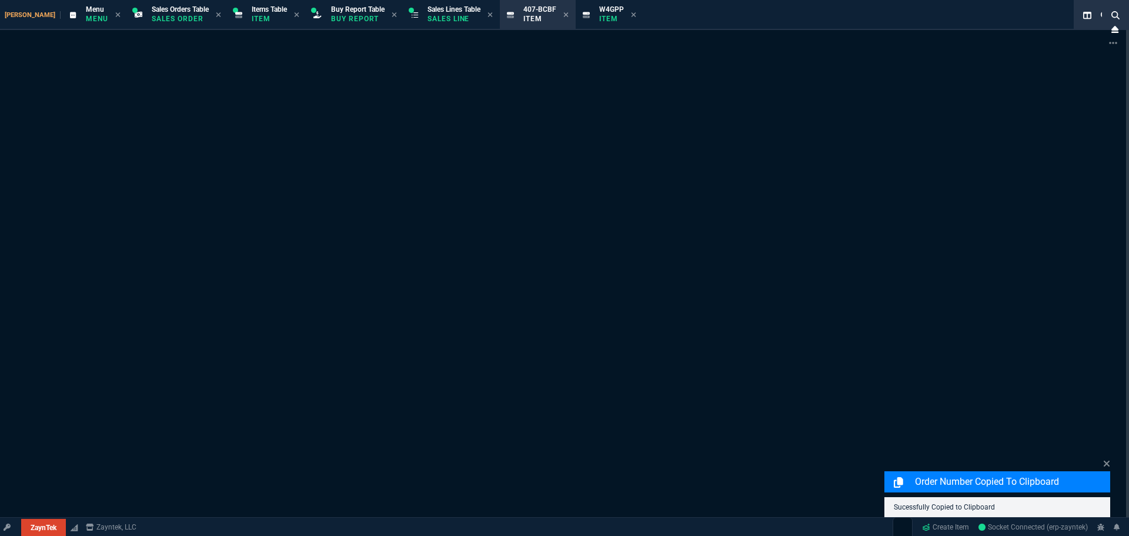
type input "11"
type input "770"
type input "9435"
type input "9"
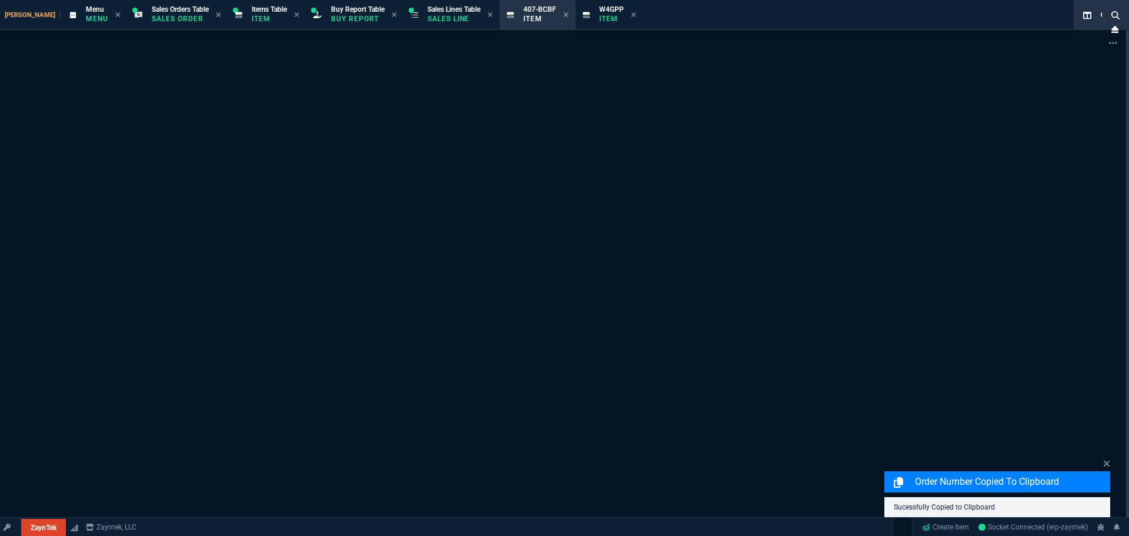
type input "162.91"
type input "84"
type input "210"
type input "477.38"
type input "-100"
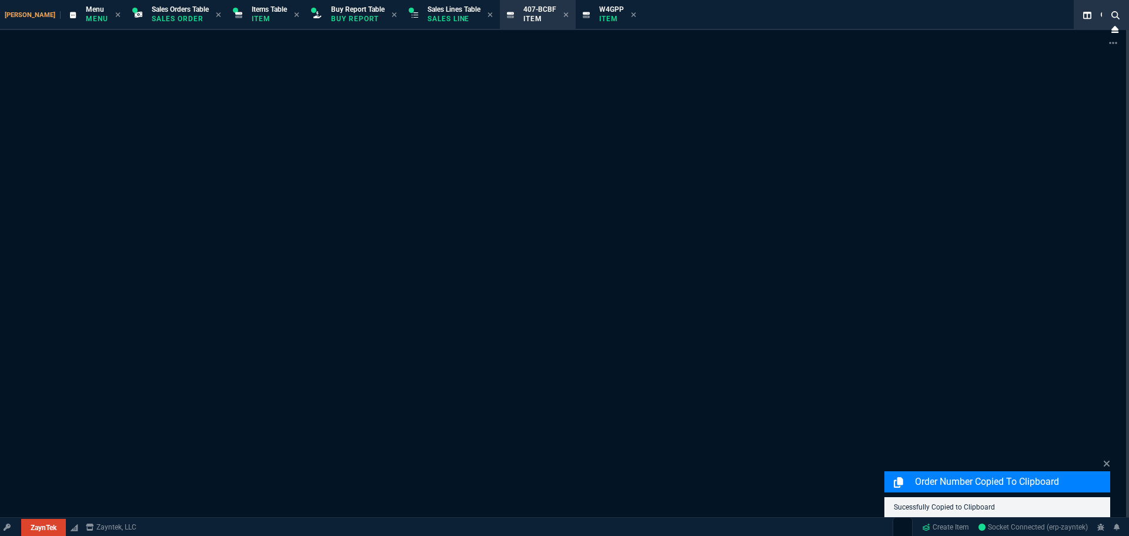
type input "-30"
type input "109"
type input "28"
type input "42"
type input "48"
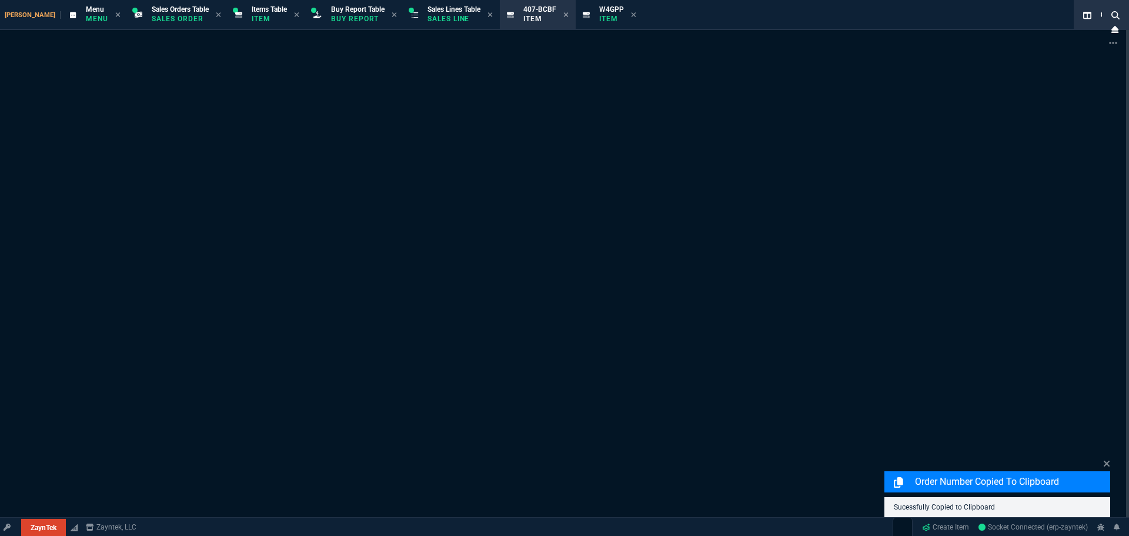
type input "100"
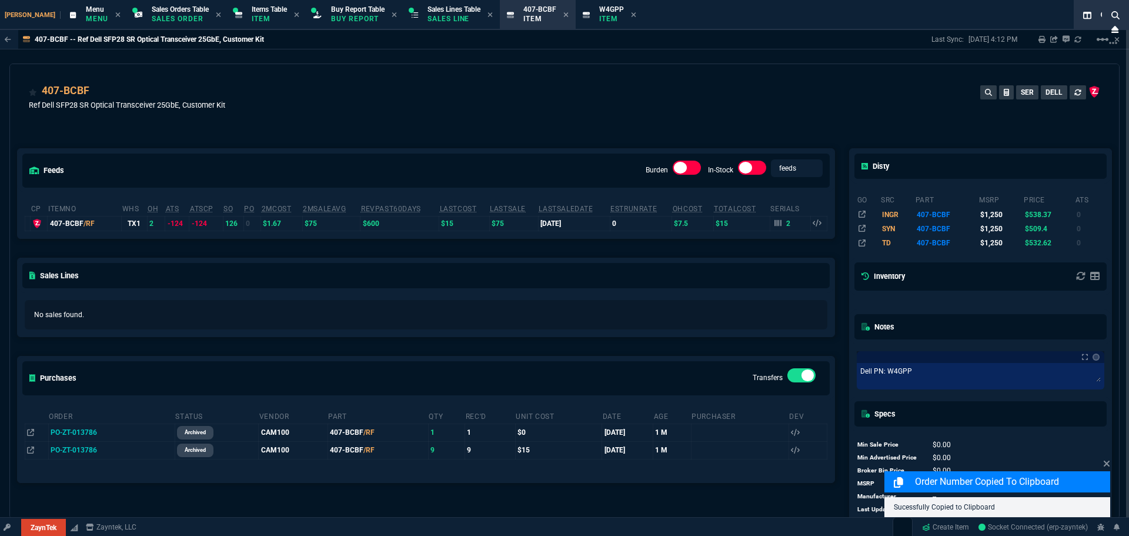
click at [428, 104] on div "407-BCBF Ref Dell SFP28 SR Optical Transceiver 25GbE, Customer Kit SER DELL" at bounding box center [565, 104] width 1072 height 42
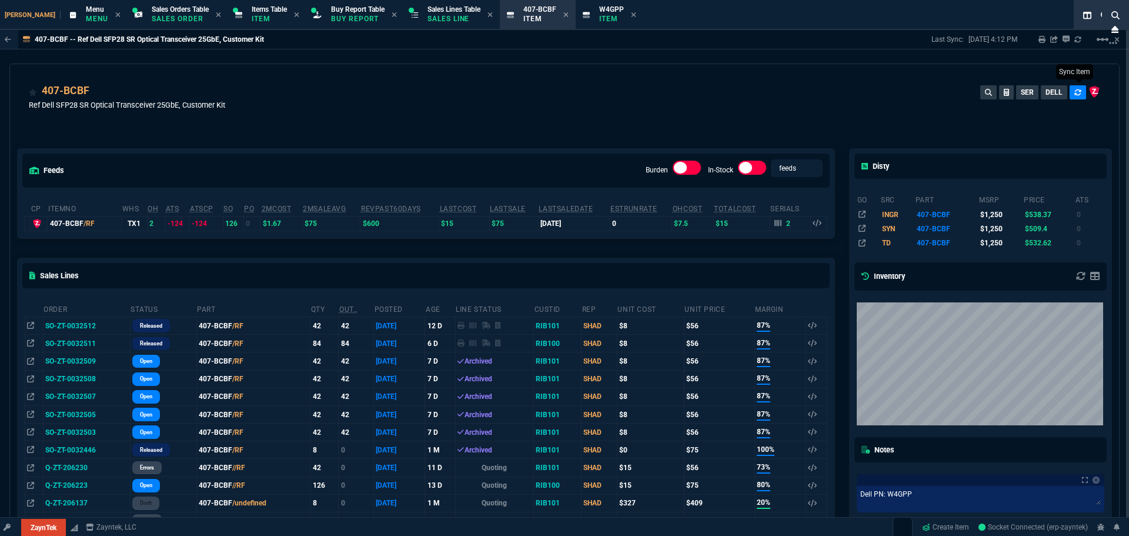
click at [1079, 94] on button at bounding box center [1078, 92] width 16 height 14
click at [881, 118] on div "407-BCBF Ref Dell SFP28 SR Optical Transceiver 25GbE, Customer Kit SER DELL" at bounding box center [565, 104] width 1072 height 42
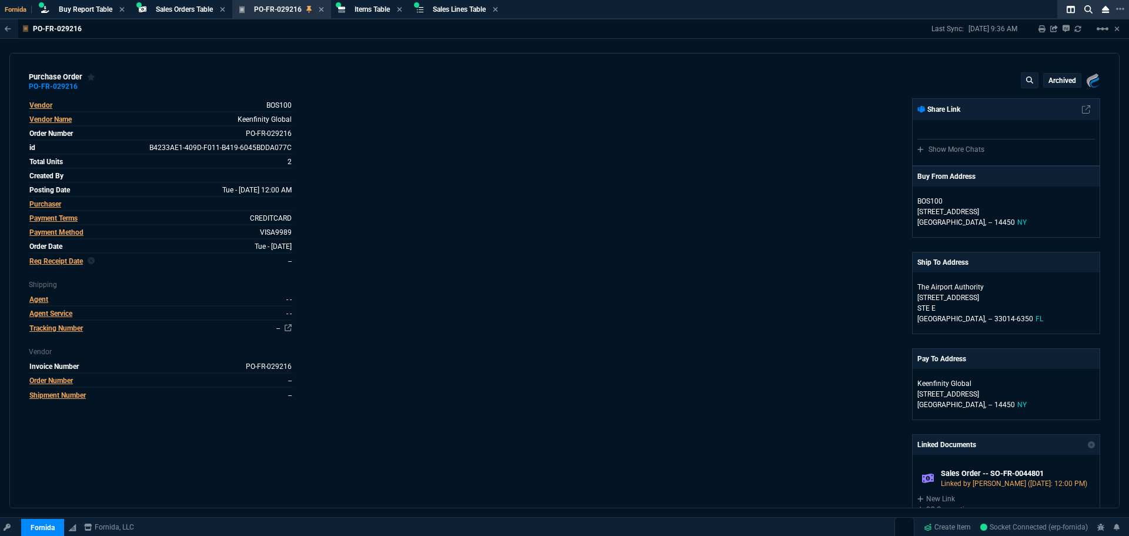
select select "9: OCAM"
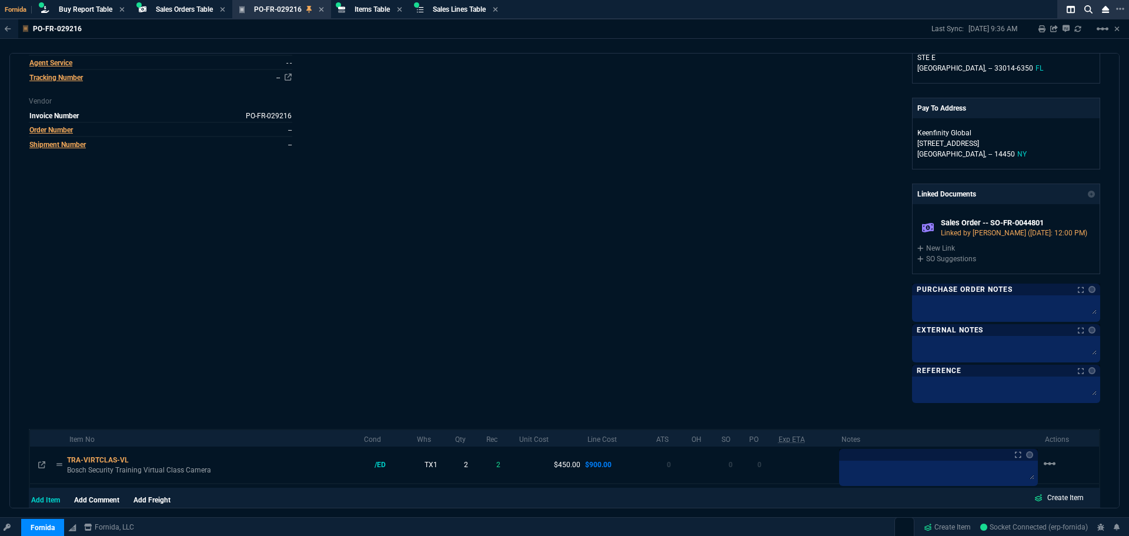
scroll to position [370, 0]
